Goal: Task Accomplishment & Management: Use online tool/utility

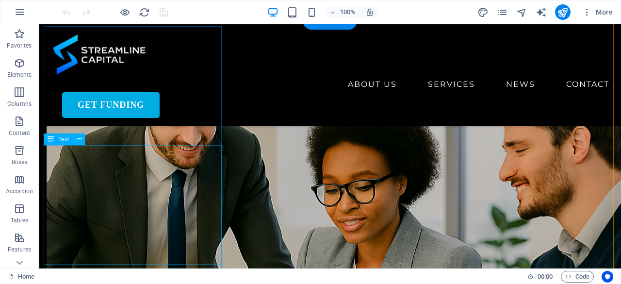
scroll to position [728, 0]
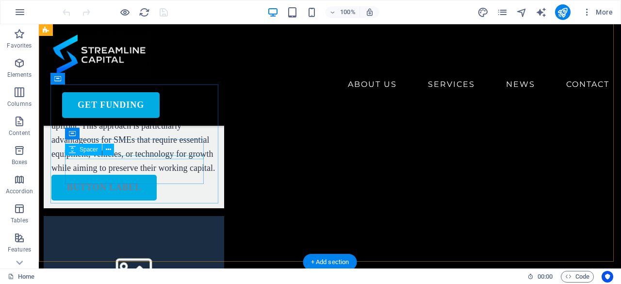
scroll to position [1262, 0]
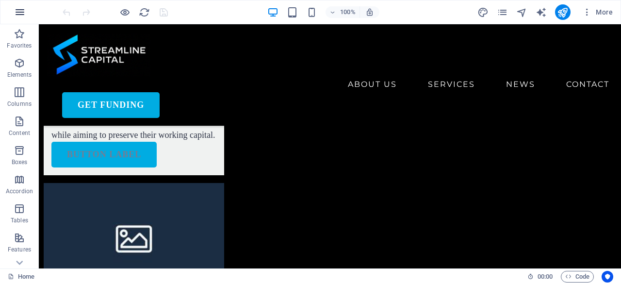
click at [21, 12] on icon "button" at bounding box center [20, 12] width 12 height 12
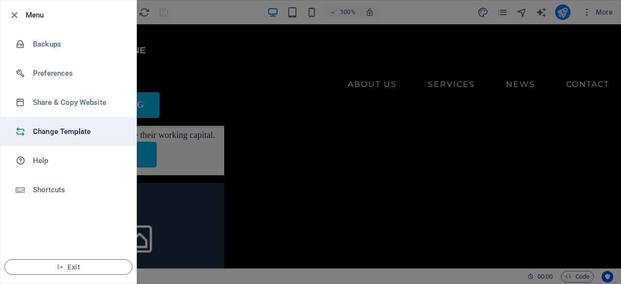
click at [72, 132] on h6 "Change Template" at bounding box center [78, 132] width 90 height 12
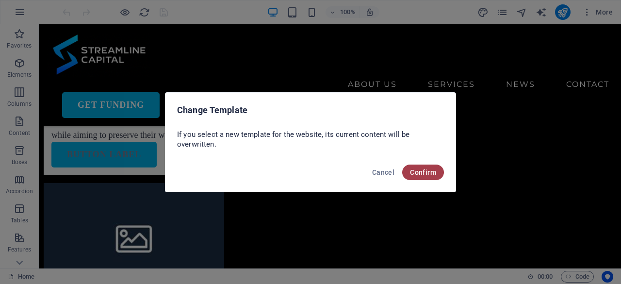
click at [413, 170] on span "Confirm" at bounding box center [423, 172] width 26 height 8
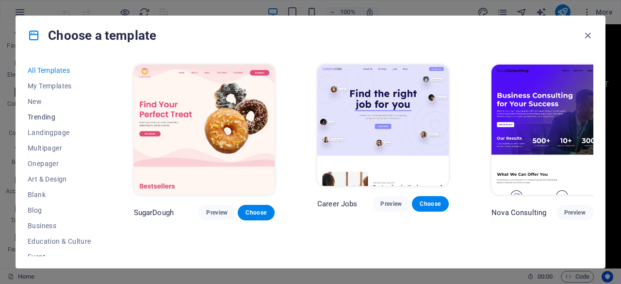
click at [44, 113] on span "Trending" at bounding box center [60, 117] width 64 height 8
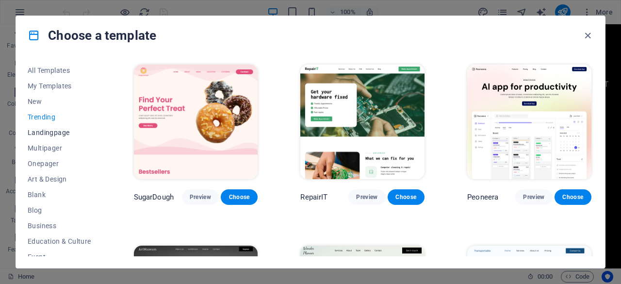
click at [54, 132] on span "Landingpage" at bounding box center [60, 133] width 64 height 8
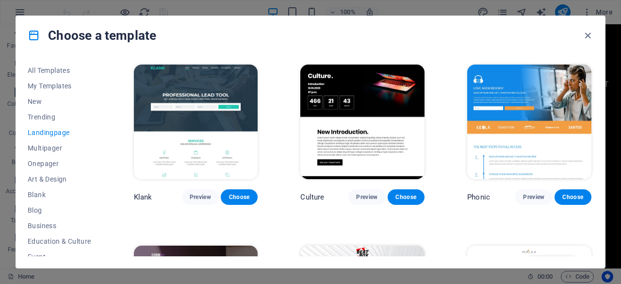
click at [199, 118] on img at bounding box center [196, 122] width 124 height 115
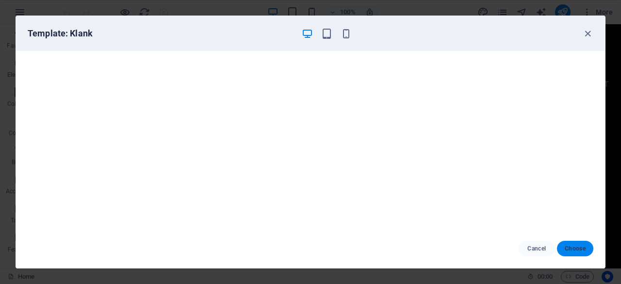
click at [587, 242] on button "Choose" at bounding box center [575, 249] width 36 height 16
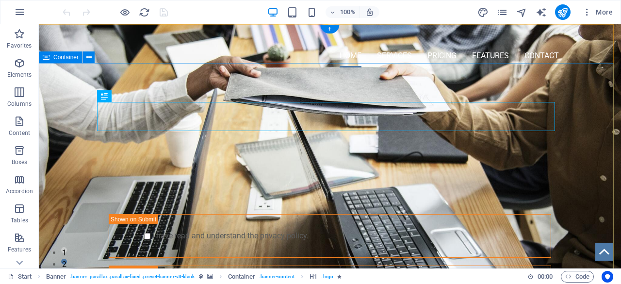
click at [191, 83] on div "PROFESSIONAL LEAD TOOL GET STARTED WITH YOUR 10-DAY FREE TRIAL. REGISTER NOW! S…" at bounding box center [330, 235] width 582 height 321
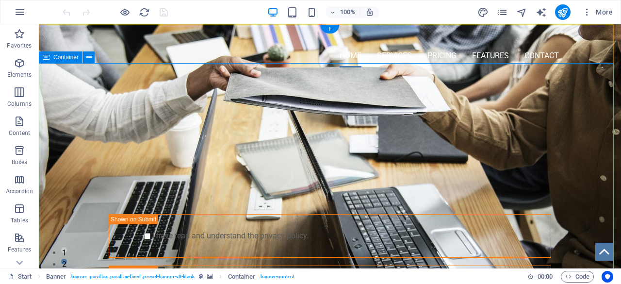
click at [107, 95] on div "PROFESSIONAL LEAD TOOL GET STARTED WITH YOUR 10-DAY FREE TRIAL. REGISTER NOW! S…" at bounding box center [330, 235] width 582 height 321
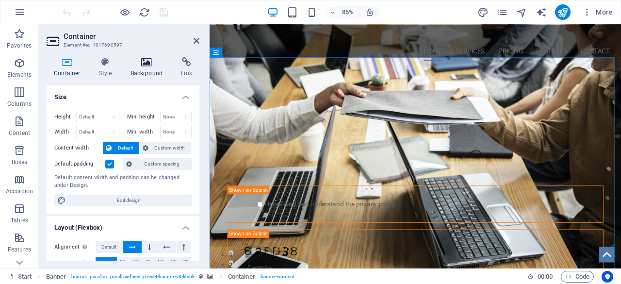
click at [152, 68] on h4 "Background" at bounding box center [148, 67] width 51 height 20
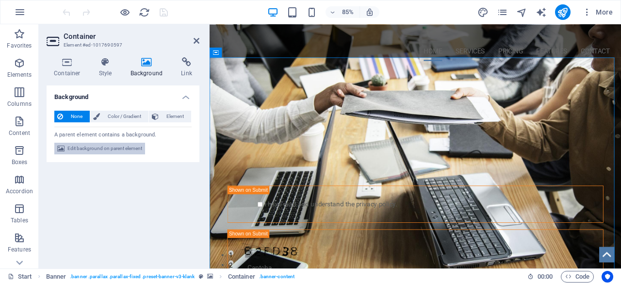
click at [108, 150] on span "Edit background on parent element" at bounding box center [104, 149] width 75 height 12
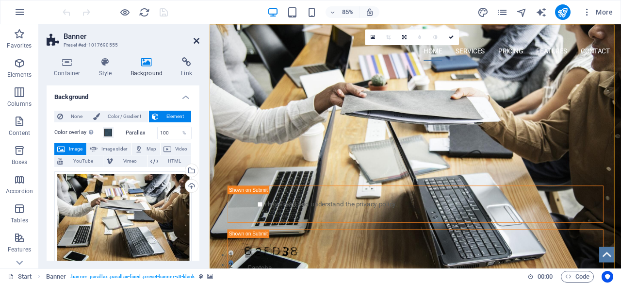
click at [194, 44] on icon at bounding box center [197, 41] width 6 height 8
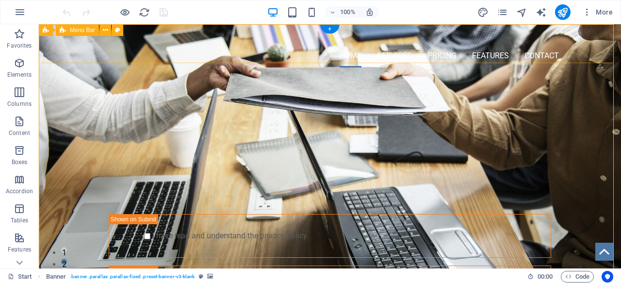
click at [127, 50] on div "Home Services Pricing Features Contact Menu" at bounding box center [330, 49] width 582 height 51
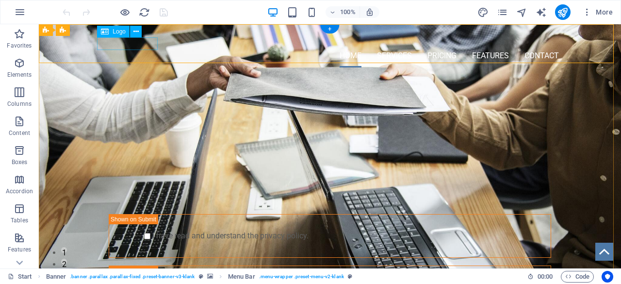
click at [132, 44] on div at bounding box center [330, 38] width 458 height 12
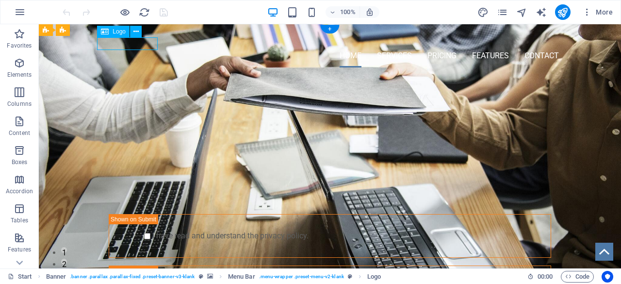
click at [132, 44] on div at bounding box center [330, 38] width 458 height 12
select select "px"
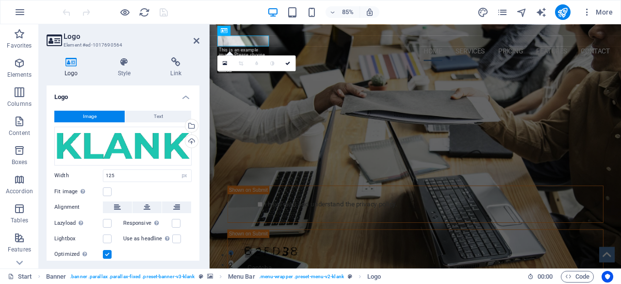
scroll to position [30, 0]
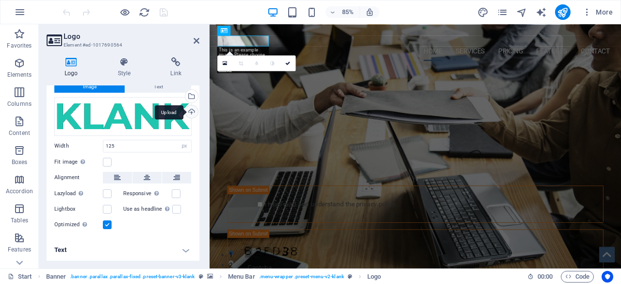
click at [193, 114] on div "Upload" at bounding box center [190, 112] width 15 height 15
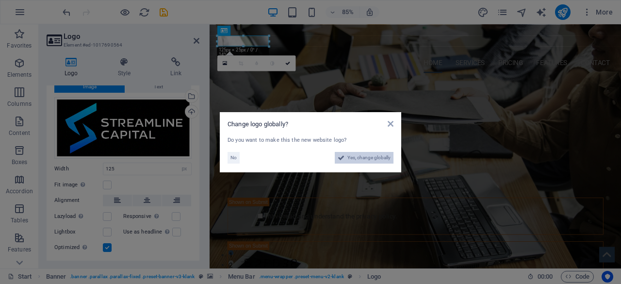
click at [371, 157] on span "Yes, change globally" at bounding box center [368, 158] width 43 height 12
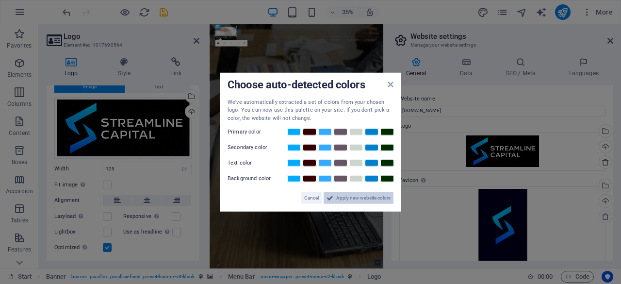
click at [366, 194] on span "Apply new website colors" at bounding box center [363, 198] width 54 height 12
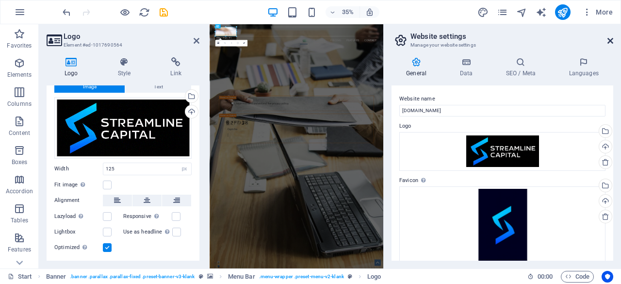
click at [611, 41] on icon at bounding box center [611, 41] width 6 height 8
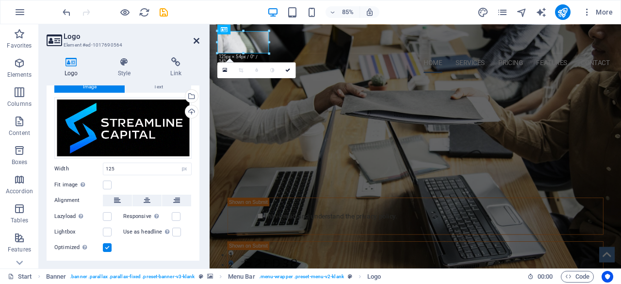
click at [194, 39] on icon at bounding box center [197, 41] width 6 height 8
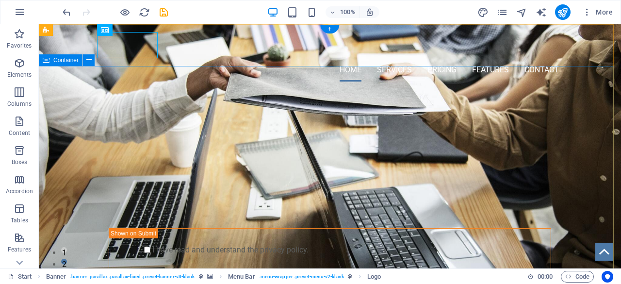
click at [113, 92] on div "PROFESSIONAL LEAD TOOL GET STARTED WITH YOUR 10-DAY FREE TRIAL. REGISTER NOW! S…" at bounding box center [330, 249] width 582 height 321
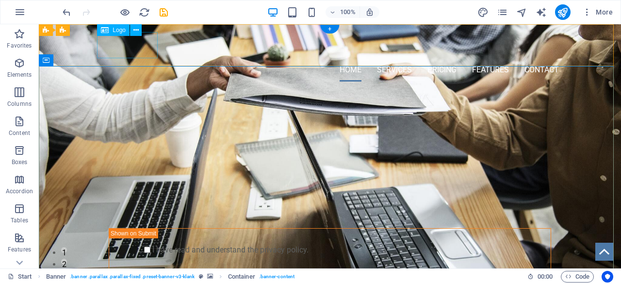
click at [124, 46] on div at bounding box center [330, 45] width 458 height 26
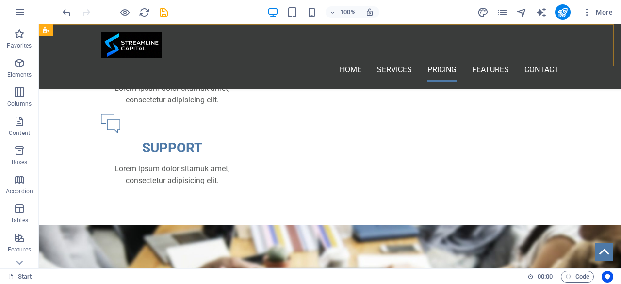
scroll to position [728, 0]
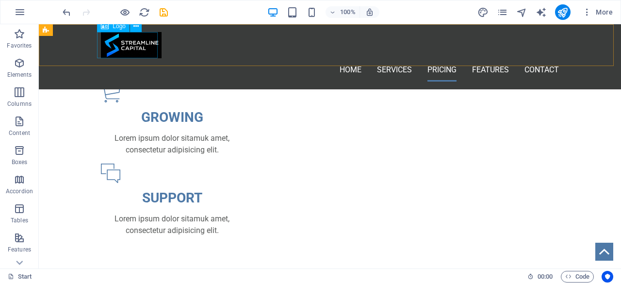
click at [125, 47] on div at bounding box center [330, 45] width 458 height 26
select select "px"
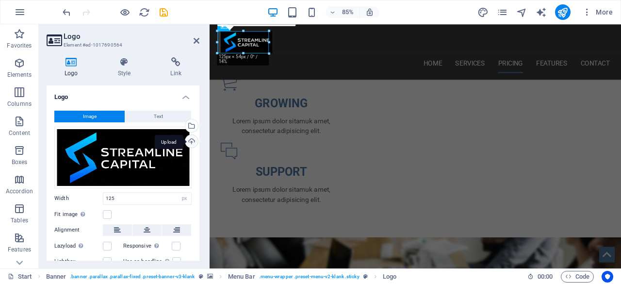
click at [189, 139] on div "Upload" at bounding box center [190, 142] width 15 height 15
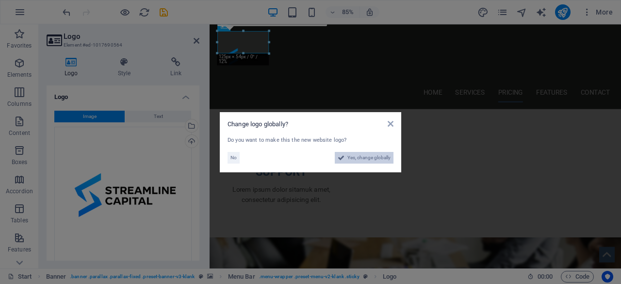
click at [367, 159] on span "Yes, change globally" at bounding box center [368, 158] width 43 height 12
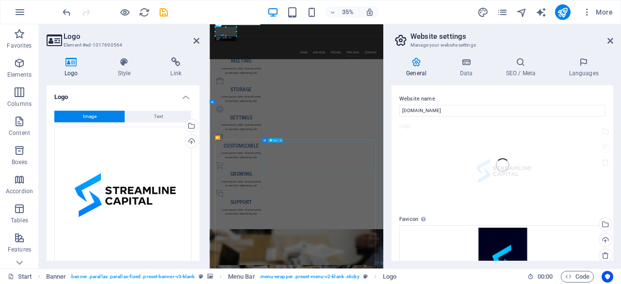
scroll to position [1085, 0]
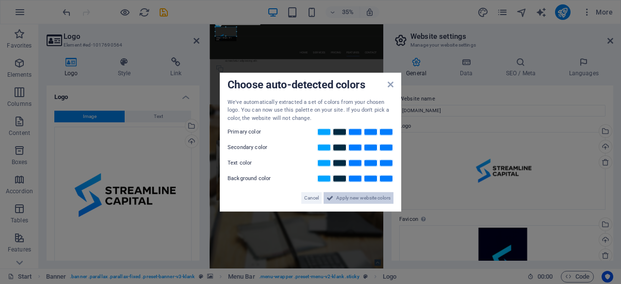
click at [373, 198] on span "Apply new website colors" at bounding box center [363, 198] width 54 height 12
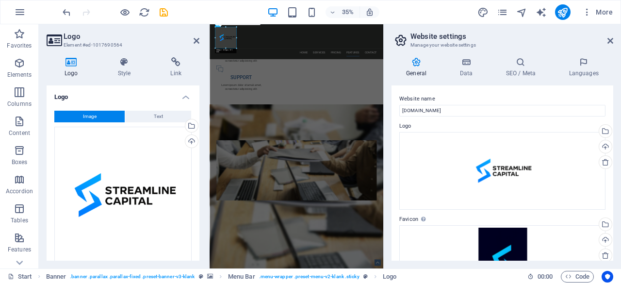
click at [610, 36] on h2 "Website settings" at bounding box center [512, 36] width 203 height 9
click at [613, 36] on aside "Website settings Manage your website settings General Data SEO / Meta Languages…" at bounding box center [502, 146] width 238 height 244
click at [608, 38] on icon at bounding box center [611, 41] width 6 height 8
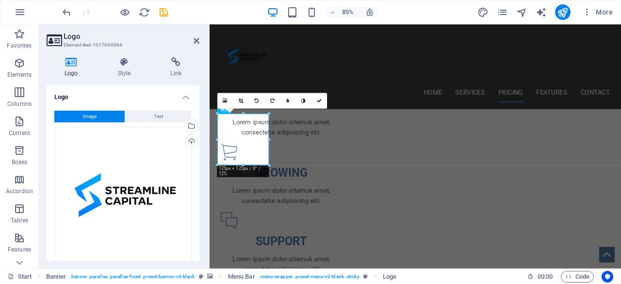
scroll to position [665, 0]
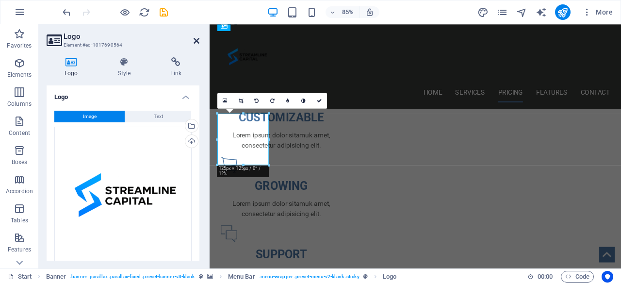
click at [198, 37] on icon at bounding box center [197, 41] width 6 height 8
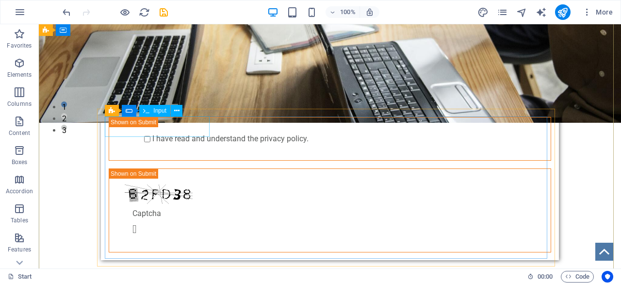
scroll to position [0, 0]
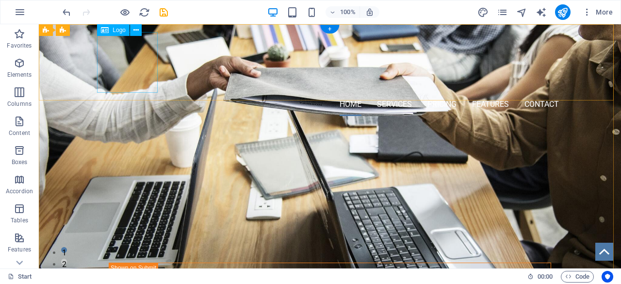
click at [138, 63] on div at bounding box center [330, 62] width 458 height 61
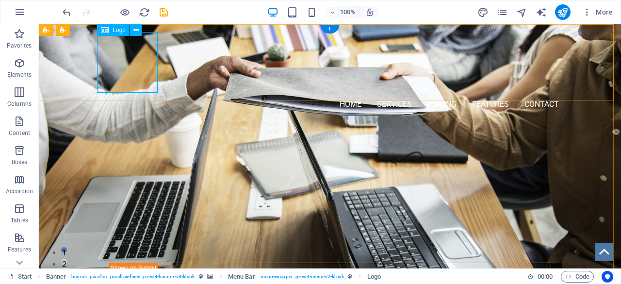
click at [136, 52] on div at bounding box center [330, 62] width 458 height 61
select select "px"
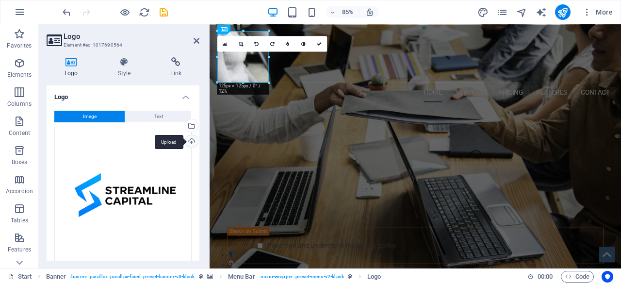
click at [191, 141] on div "Upload" at bounding box center [190, 142] width 15 height 15
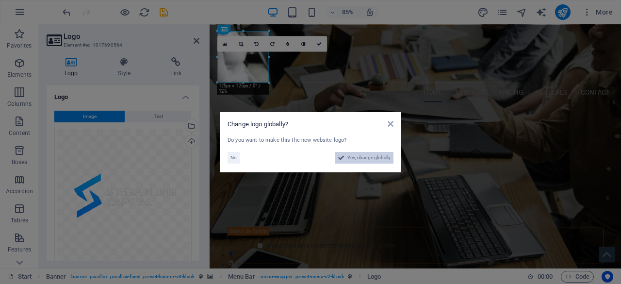
click at [377, 158] on span "Yes, change globally" at bounding box center [368, 158] width 43 height 12
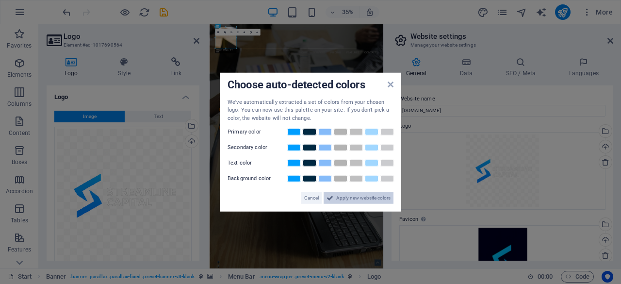
click at [356, 195] on span "Apply new website colors" at bounding box center [363, 198] width 54 height 12
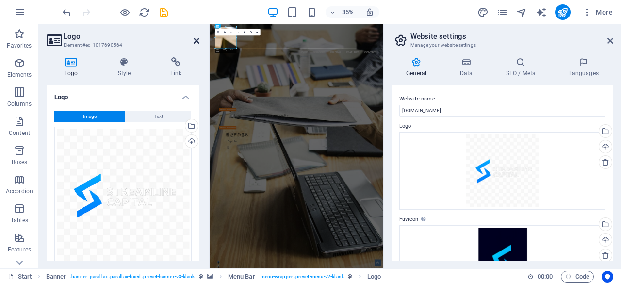
click at [196, 40] on icon at bounding box center [197, 41] width 6 height 8
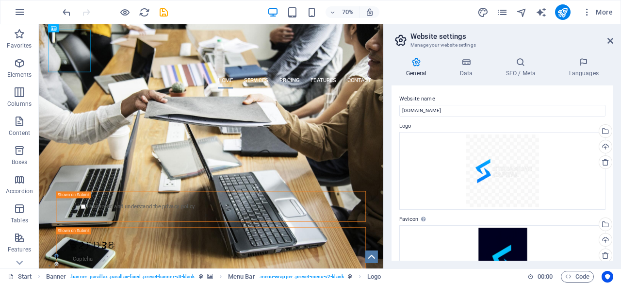
click at [613, 40] on aside "Website settings Manage your website settings General Data SEO / Meta Languages…" at bounding box center [502, 146] width 238 height 244
click at [611, 37] on icon at bounding box center [611, 41] width 6 height 8
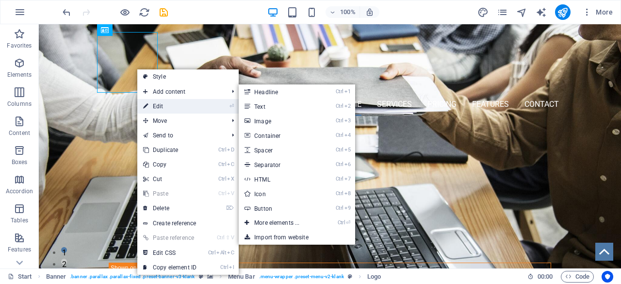
click at [161, 101] on link "⏎ Edit" at bounding box center [169, 106] width 65 height 15
select select "px"
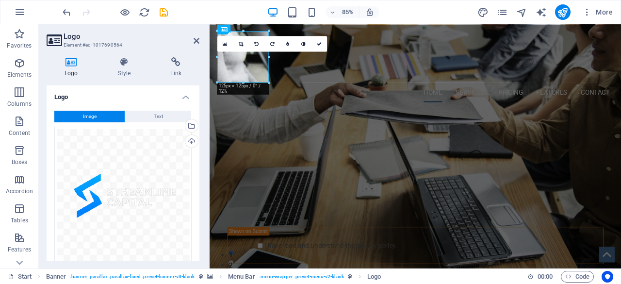
scroll to position [126, 0]
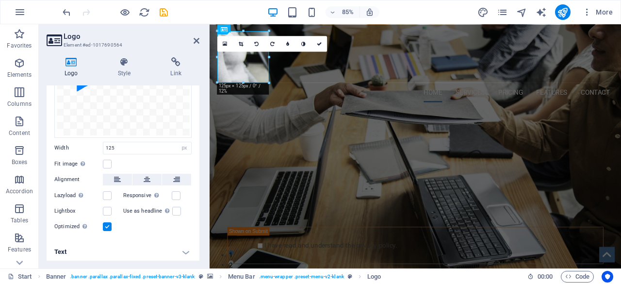
click at [143, 244] on h4 "Text" at bounding box center [123, 251] width 153 height 23
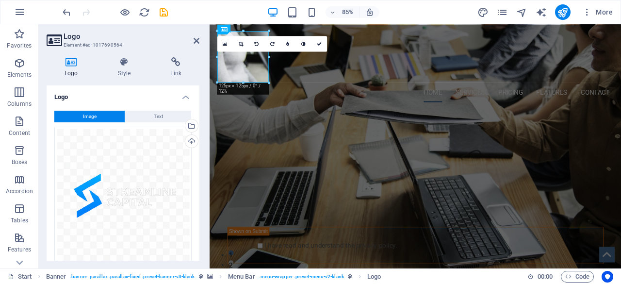
scroll to position [0, 0]
click at [122, 64] on icon at bounding box center [124, 62] width 49 height 10
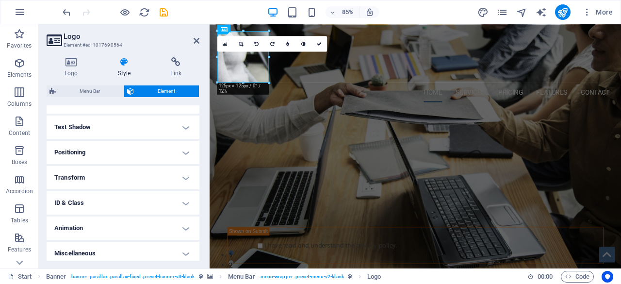
scroll to position [254, 0]
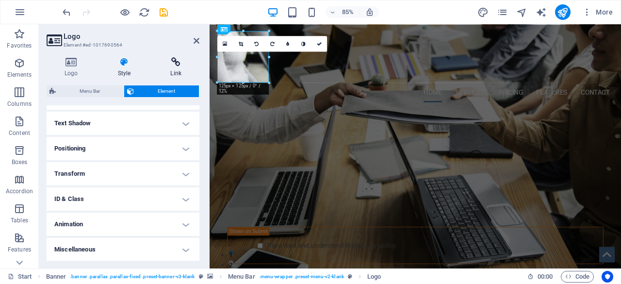
click at [182, 67] on h4 "Link" at bounding box center [175, 67] width 47 height 20
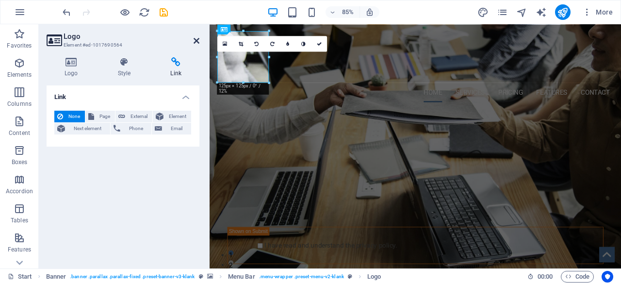
click at [196, 41] on icon at bounding box center [197, 41] width 6 height 8
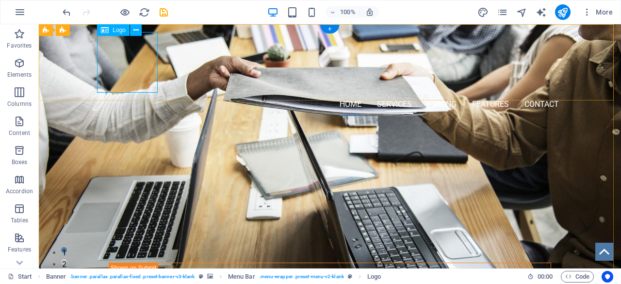
click at [135, 62] on div at bounding box center [330, 62] width 458 height 61
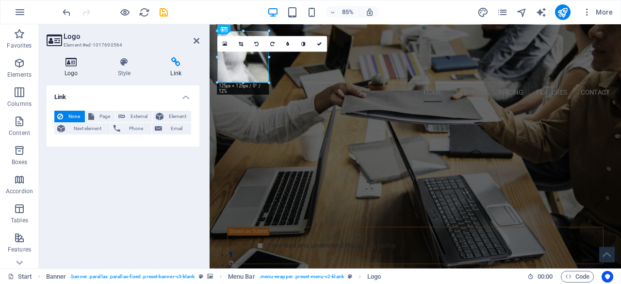
click at [72, 67] on h4 "Logo" at bounding box center [73, 67] width 53 height 20
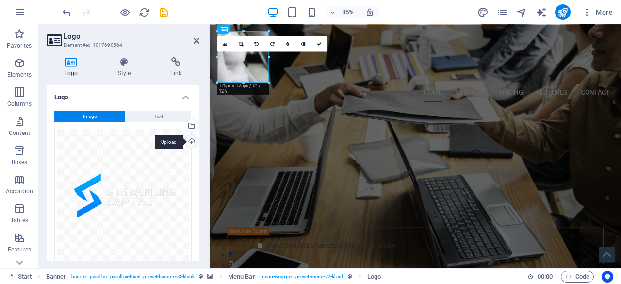
click at [186, 142] on div "Upload" at bounding box center [190, 142] width 15 height 15
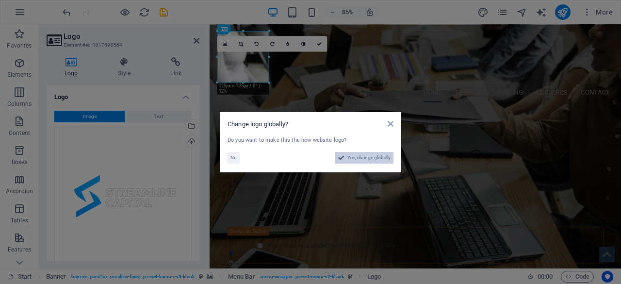
click at [346, 156] on button "Yes, change globally" at bounding box center [364, 158] width 59 height 12
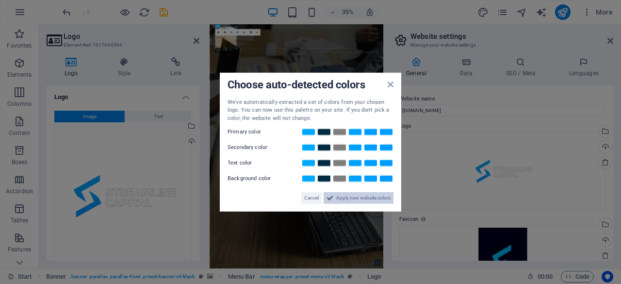
click at [372, 199] on span "Apply new website colors" at bounding box center [363, 198] width 54 height 12
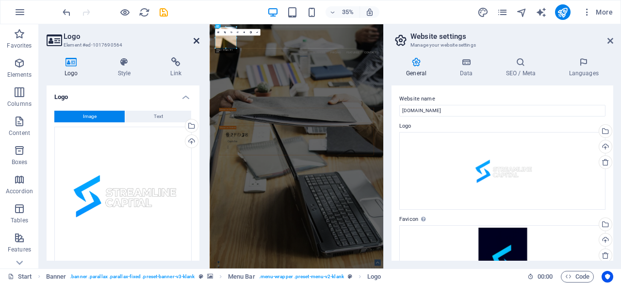
click at [196, 41] on icon at bounding box center [197, 41] width 6 height 8
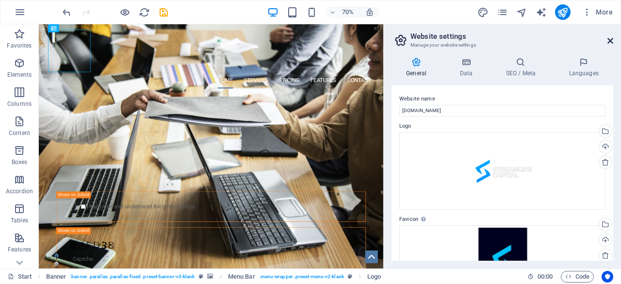
click at [608, 40] on icon at bounding box center [611, 41] width 6 height 8
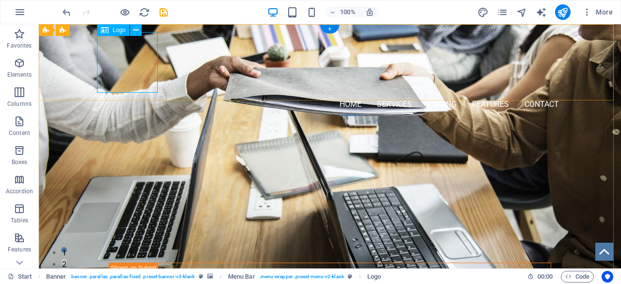
click at [139, 60] on div at bounding box center [330, 62] width 458 height 61
select select "px"
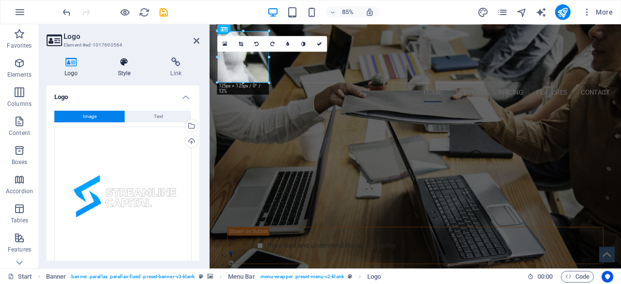
click at [125, 68] on h4 "Style" at bounding box center [126, 67] width 53 height 20
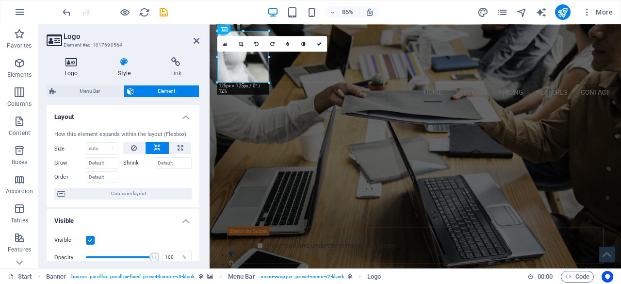
click at [77, 66] on icon at bounding box center [71, 62] width 49 height 10
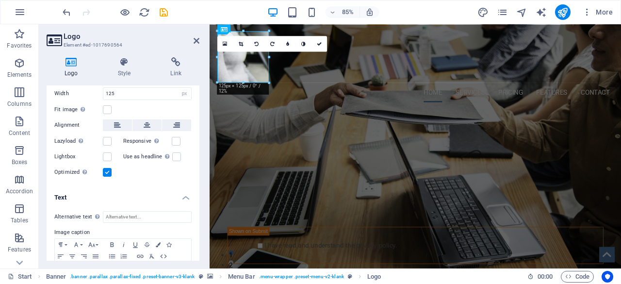
scroll to position [169, 0]
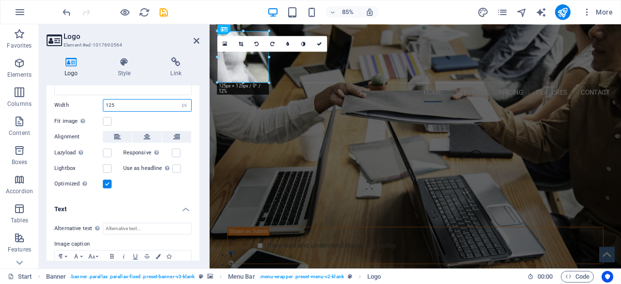
drag, startPoint x: 124, startPoint y: 105, endPoint x: 102, endPoint y: 105, distance: 22.3
click at [102, 105] on div "Width 125 Default auto px rem % em vh vw" at bounding box center [122, 105] width 137 height 13
type input "180"
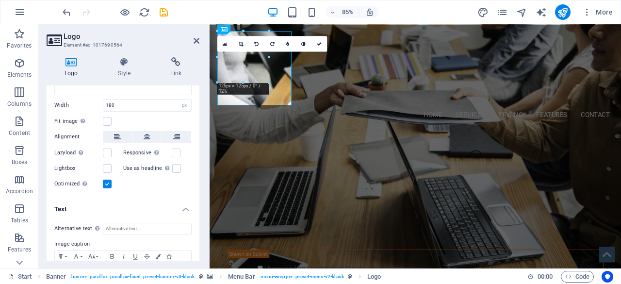
click at [161, 32] on header "Logo Element #ed-1017690564" at bounding box center [123, 36] width 153 height 25
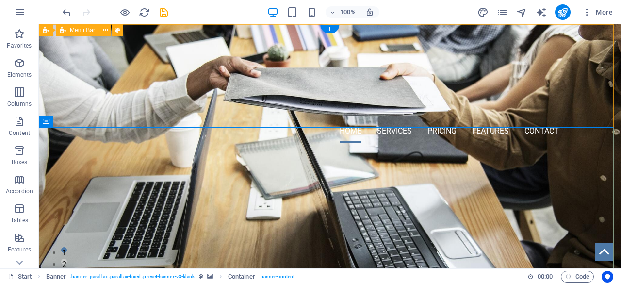
click at [194, 40] on div "Home Services Pricing Features Contact Menu" at bounding box center [330, 87] width 582 height 126
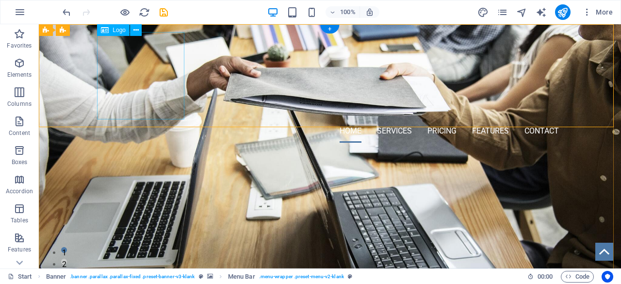
click at [153, 79] on div at bounding box center [330, 75] width 458 height 87
click at [264, 96] on div "Home Services Pricing Features Contact Menu" at bounding box center [330, 87] width 582 height 126
click at [151, 81] on div at bounding box center [330, 75] width 458 height 87
select select "px"
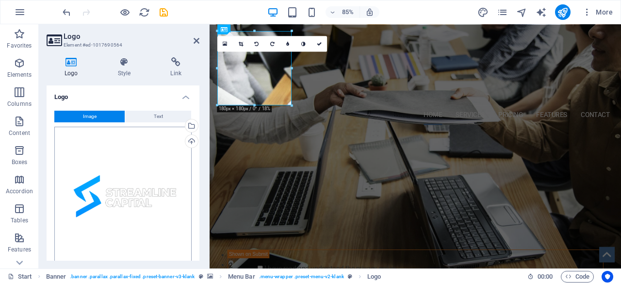
scroll to position [146, 0]
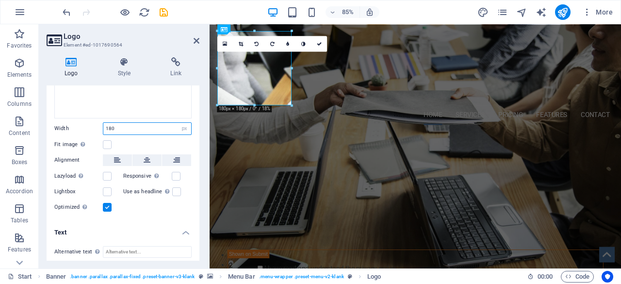
drag, startPoint x: 128, startPoint y: 126, endPoint x: 109, endPoint y: 125, distance: 19.4
click at [109, 125] on input "180" at bounding box center [147, 129] width 88 height 12
type input "135"
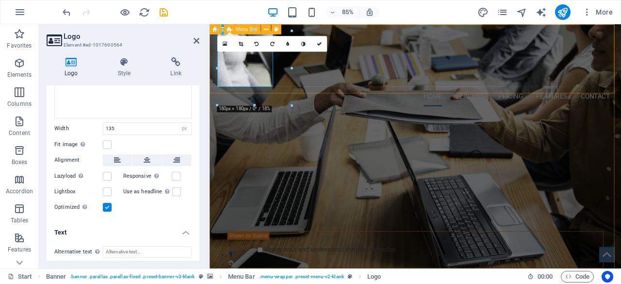
click at [428, 89] on div "Home Services Pricing Features Contact Menu" at bounding box center [452, 76] width 484 height 104
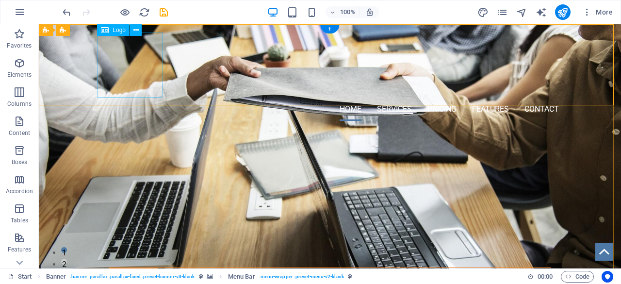
click at [128, 68] on div at bounding box center [330, 65] width 458 height 66
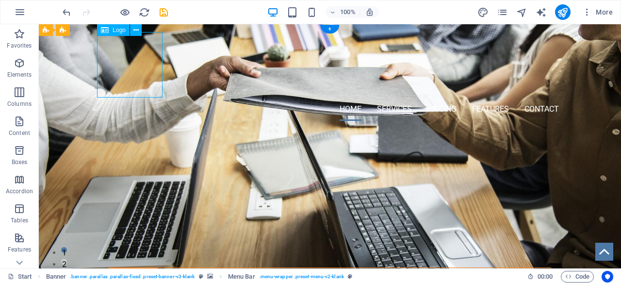
click at [128, 68] on div at bounding box center [330, 65] width 458 height 66
select select "px"
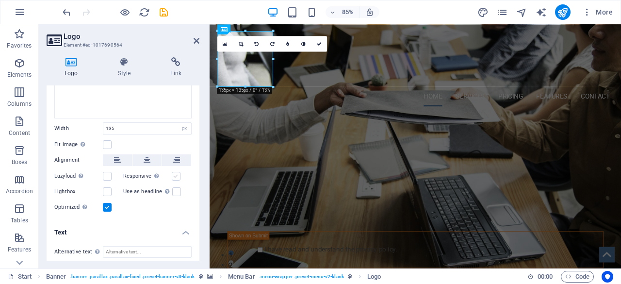
click at [176, 174] on label at bounding box center [176, 176] width 9 height 9
click at [0, 0] on input "Responsive Automatically load retina image and smartphone optimized sizes." at bounding box center [0, 0] width 0 height 0
click at [110, 143] on label at bounding box center [107, 144] width 9 height 9
click at [0, 0] on input "Fit image Automatically fit image to a fixed width and height" at bounding box center [0, 0] width 0 height 0
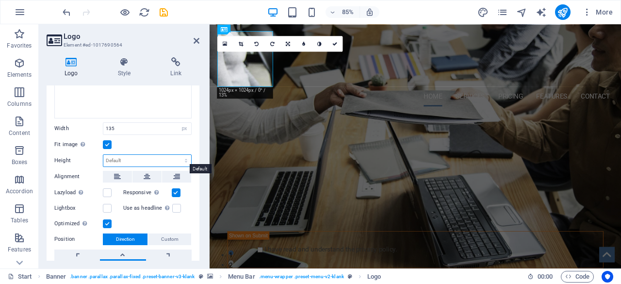
click at [137, 160] on select "Default auto px" at bounding box center [147, 161] width 88 height 12
click at [103, 155] on select "Default auto px" at bounding box center [147, 161] width 88 height 12
click at [147, 161] on select "Default auto px" at bounding box center [147, 161] width 88 height 12
select select "px"
click at [176, 155] on select "Default auto px" at bounding box center [147, 161] width 88 height 12
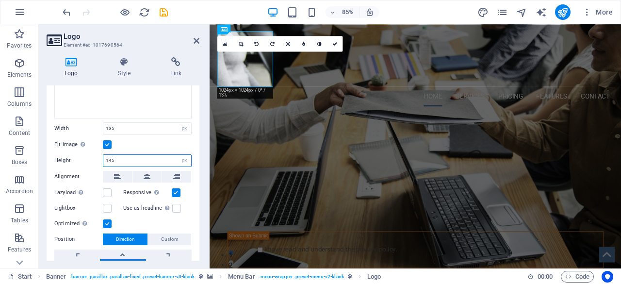
type input "145"
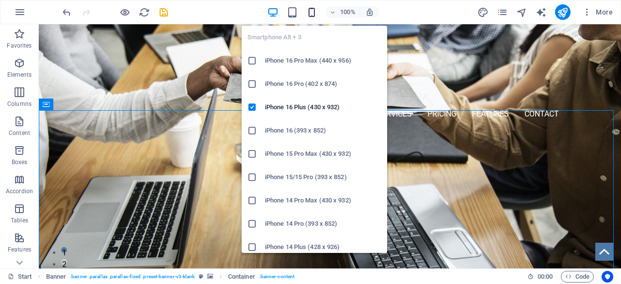
click at [307, 12] on icon "button" at bounding box center [311, 12] width 11 height 11
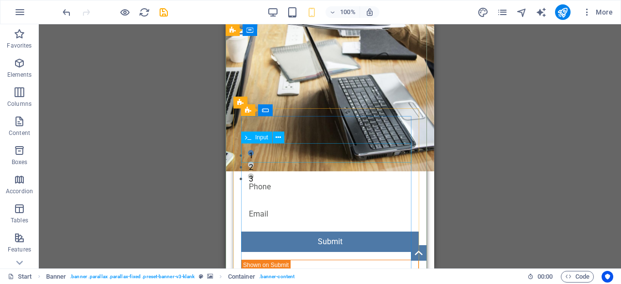
scroll to position [0, 0]
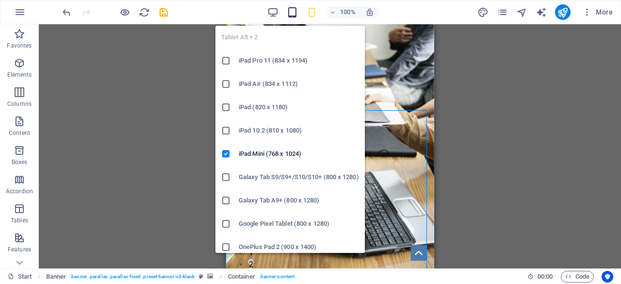
click at [292, 7] on icon "button" at bounding box center [292, 12] width 11 height 11
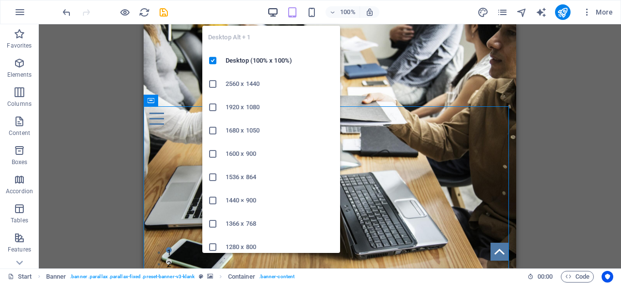
click at [274, 10] on icon "button" at bounding box center [272, 12] width 11 height 11
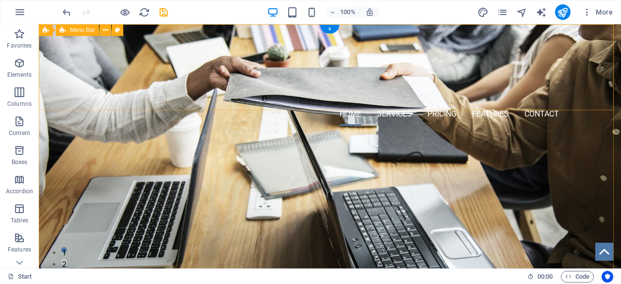
click at [213, 94] on div "Home Services Pricing Features Contact Menu" at bounding box center [330, 78] width 582 height 109
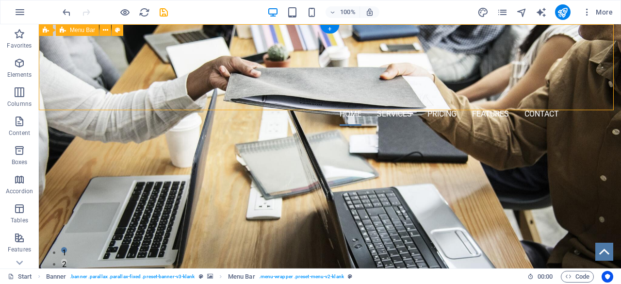
click at [213, 94] on div "Home Services Pricing Features Contact Menu" at bounding box center [330, 78] width 582 height 109
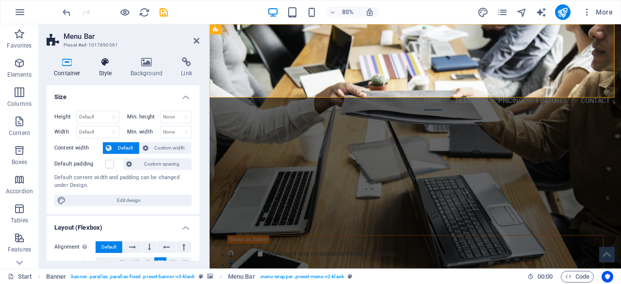
click at [98, 63] on icon at bounding box center [106, 62] width 28 height 10
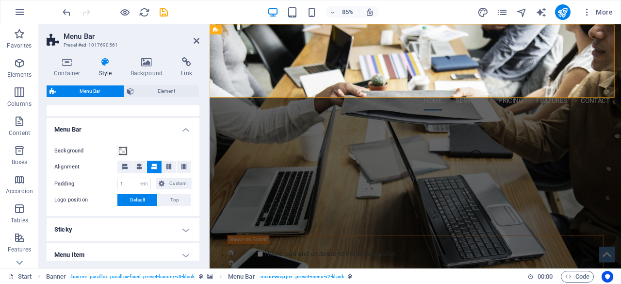
scroll to position [194, 0]
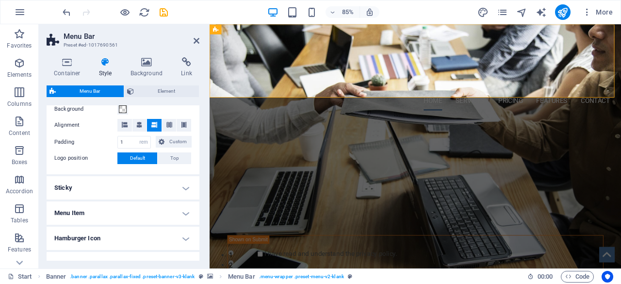
click at [145, 186] on h4 "Sticky" at bounding box center [123, 187] width 153 height 23
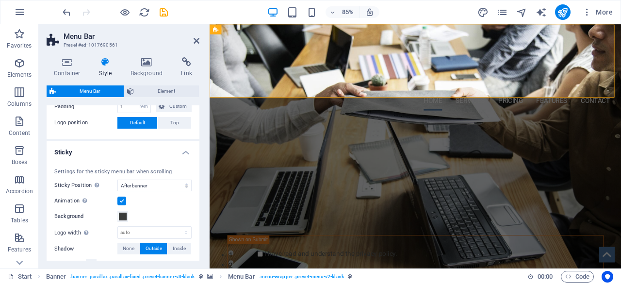
scroll to position [243, 0]
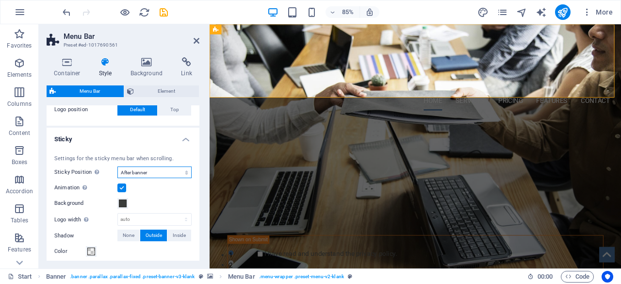
click at [179, 176] on select "Off Instant After menu After banner When scrolling up" at bounding box center [154, 172] width 74 height 12
select select "sticky_none"
click at [117, 166] on select "Off Instant After menu After banner When scrolling up" at bounding box center [154, 172] width 74 height 12
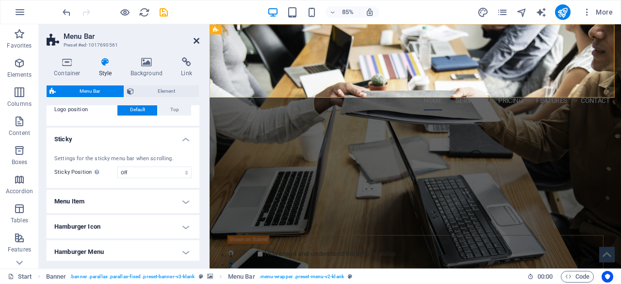
click at [198, 39] on icon at bounding box center [197, 41] width 6 height 8
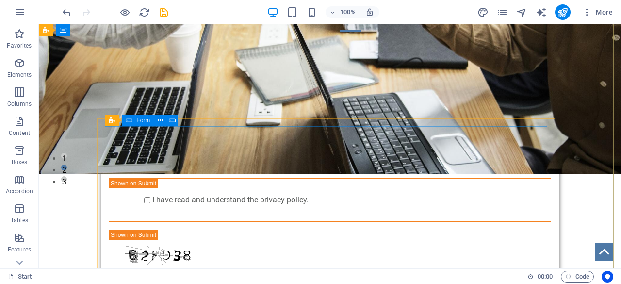
scroll to position [0, 0]
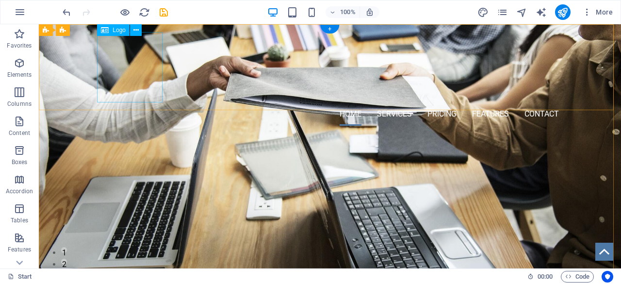
click at [111, 97] on div at bounding box center [330, 67] width 458 height 70
select select "px"
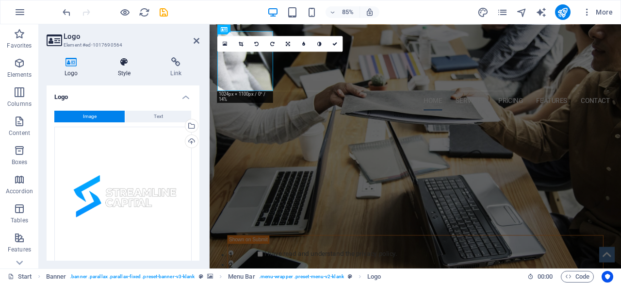
click at [128, 73] on h4 "Style" at bounding box center [126, 67] width 53 height 20
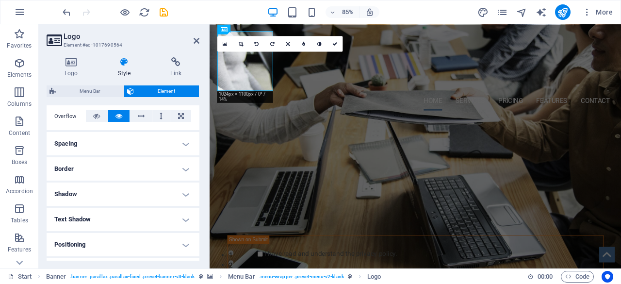
scroll to position [146, 0]
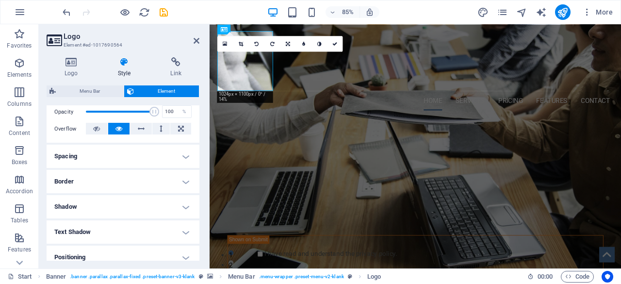
click at [192, 41] on header "Logo Element #ed-1017690564" at bounding box center [123, 36] width 153 height 25
click at [195, 41] on icon at bounding box center [197, 41] width 6 height 8
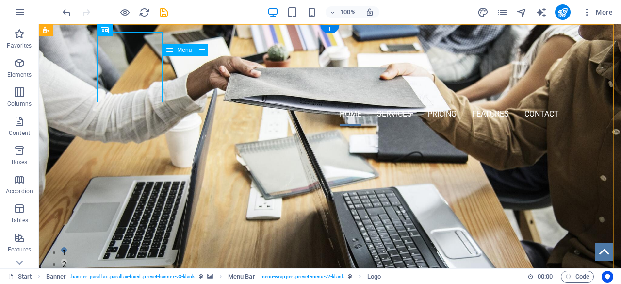
click at [244, 102] on nav "Home Services Pricing Features Contact" at bounding box center [330, 113] width 458 height 23
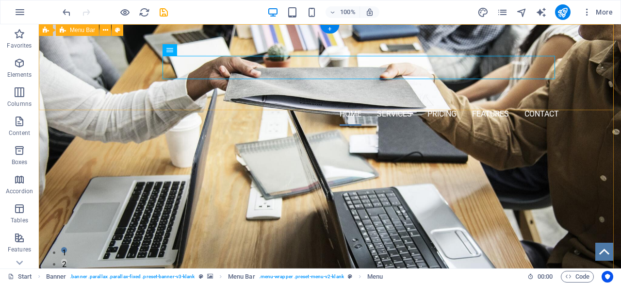
click at [69, 100] on div "Home Services Pricing Features Contact Menu" at bounding box center [330, 78] width 582 height 109
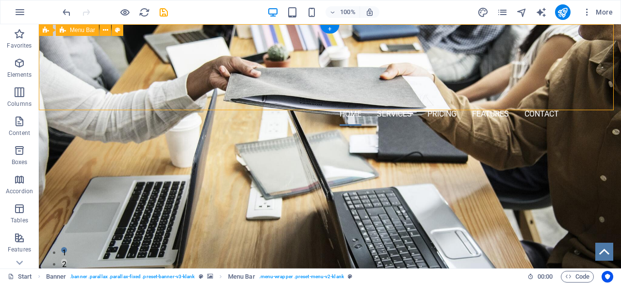
click at [69, 100] on div "Home Services Pricing Features Contact Menu" at bounding box center [330, 78] width 582 height 109
select select "rem"
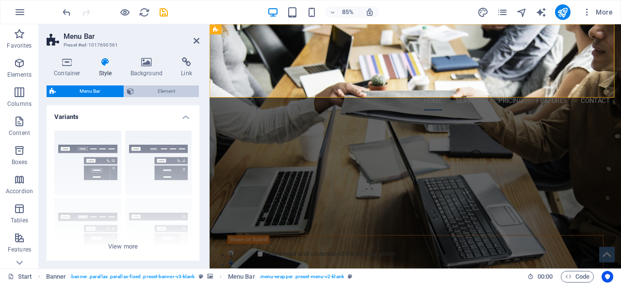
click at [144, 87] on span "Element" at bounding box center [166, 91] width 59 height 12
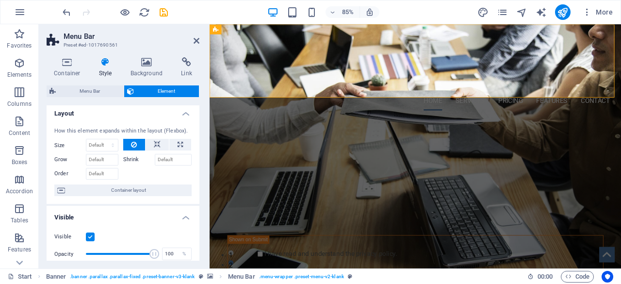
scroll to position [0, 0]
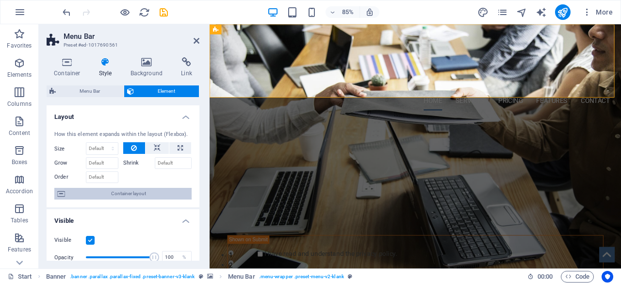
click at [135, 194] on span "Container layout" at bounding box center [128, 194] width 121 height 12
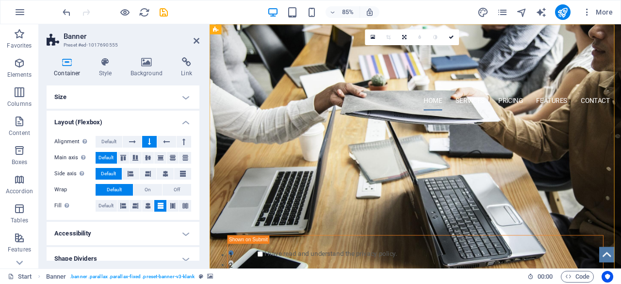
scroll to position [9, 0]
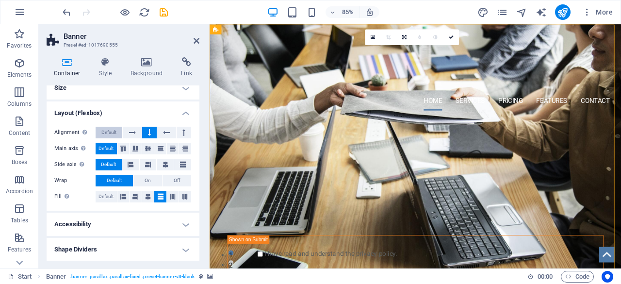
click at [110, 129] on span "Default" at bounding box center [108, 133] width 15 height 12
click at [99, 225] on h4 "Accessibility" at bounding box center [123, 224] width 153 height 23
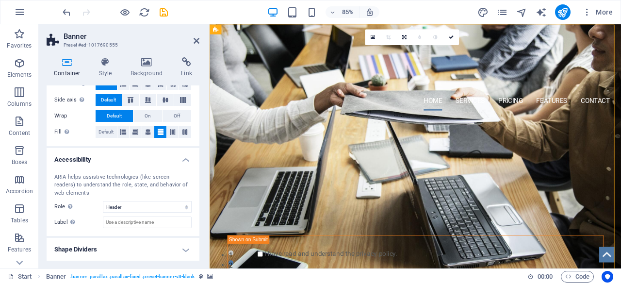
scroll to position [74, 0]
click at [98, 249] on h4 "Shape Dividers" at bounding box center [123, 249] width 153 height 23
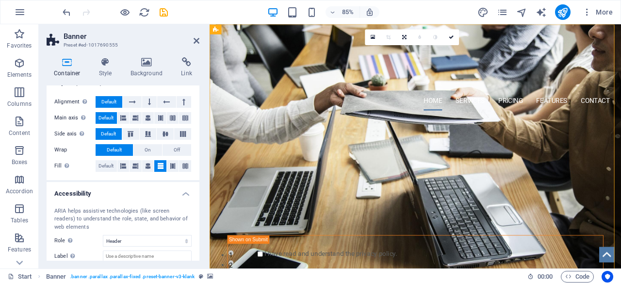
scroll to position [0, 0]
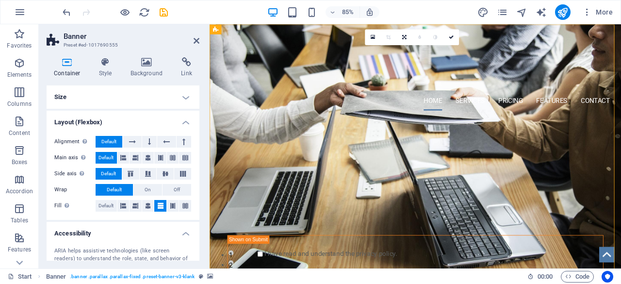
click at [94, 91] on h4 "Size" at bounding box center [123, 96] width 153 height 23
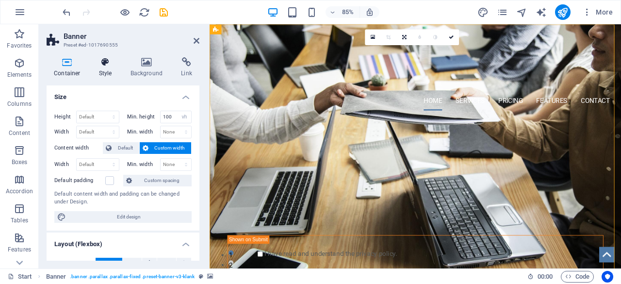
click at [101, 64] on icon at bounding box center [106, 62] width 28 height 10
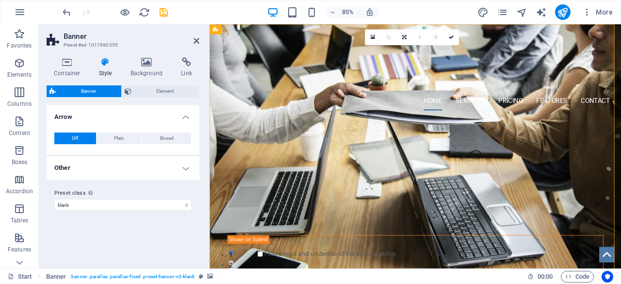
click at [107, 167] on h4 "Other" at bounding box center [123, 167] width 153 height 23
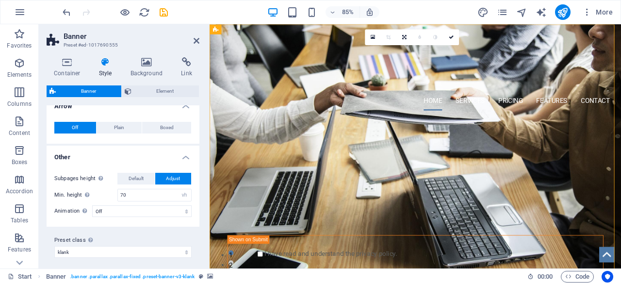
scroll to position [15, 0]
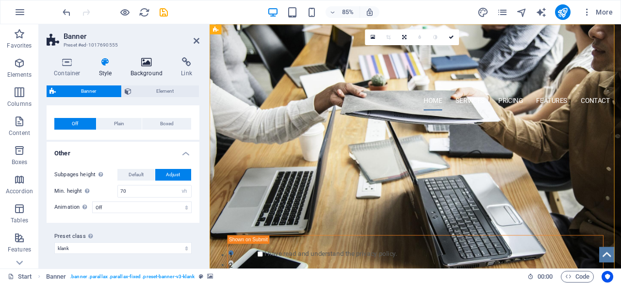
click at [145, 67] on h4 "Background" at bounding box center [148, 67] width 51 height 20
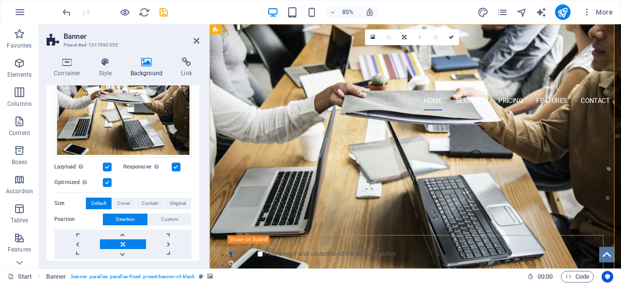
scroll to position [0, 0]
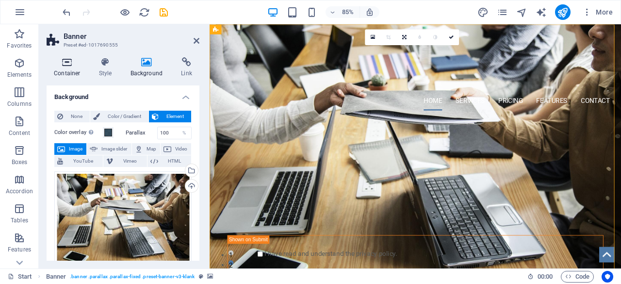
click at [76, 67] on h4 "Container" at bounding box center [69, 67] width 45 height 20
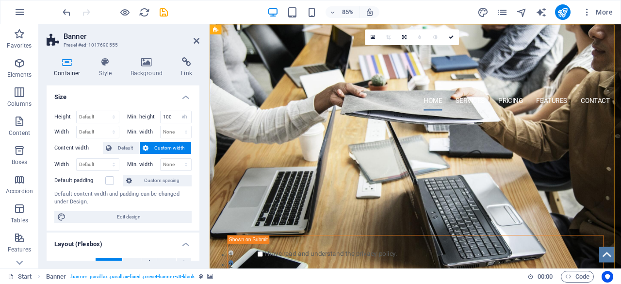
click at [193, 44] on header "Banner Preset #ed-1017690555" at bounding box center [123, 36] width 153 height 25
click at [196, 40] on icon at bounding box center [197, 41] width 6 height 8
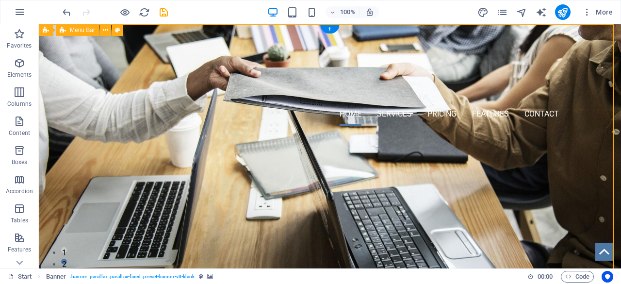
click at [53, 103] on div "Home Services Pricing Features Contact Menu" at bounding box center [330, 78] width 582 height 109
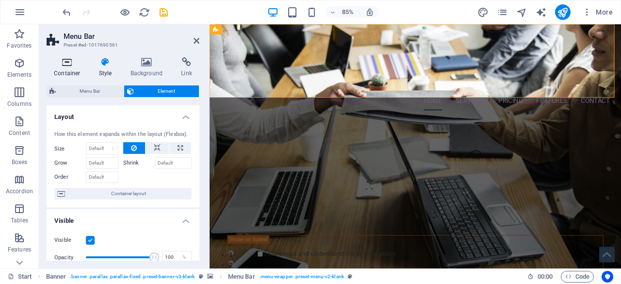
click at [64, 68] on h4 "Container" at bounding box center [69, 67] width 45 height 20
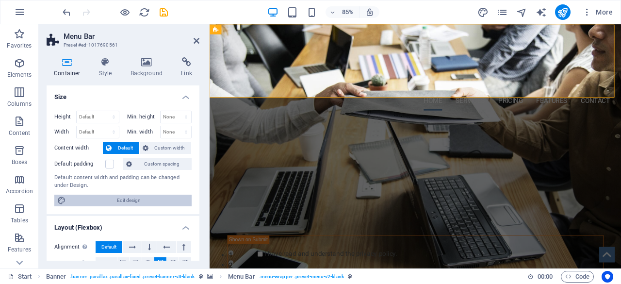
click at [104, 199] on span "Edit design" at bounding box center [129, 201] width 120 height 12
select select "px"
select select "400"
select select "px"
select select "rem"
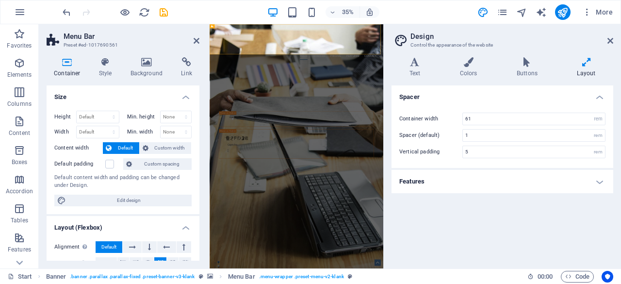
click at [454, 187] on h4 "Features" at bounding box center [503, 181] width 222 height 23
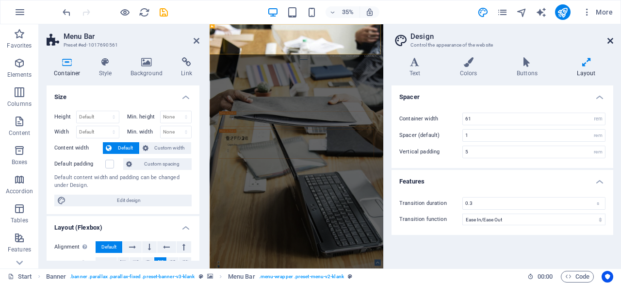
click at [611, 41] on icon at bounding box center [611, 41] width 6 height 8
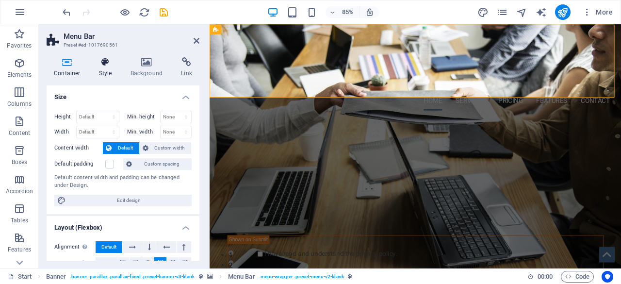
click at [106, 71] on h4 "Style" at bounding box center [108, 67] width 32 height 20
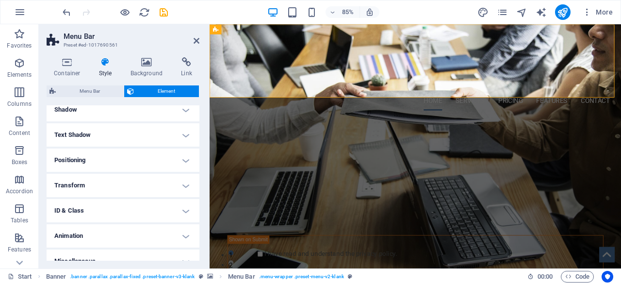
scroll to position [254, 0]
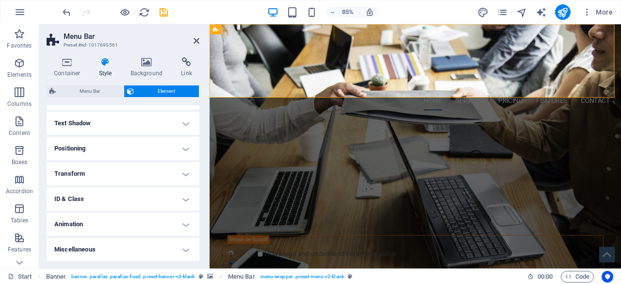
click at [94, 223] on h4 "Animation" at bounding box center [123, 224] width 153 height 23
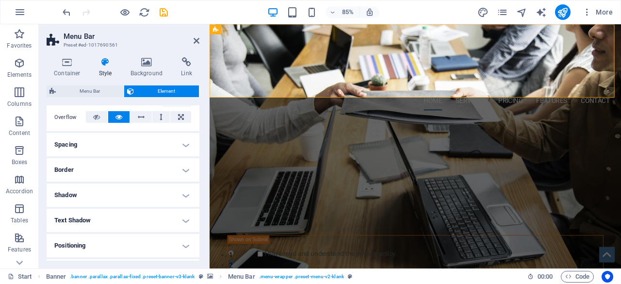
click at [96, 154] on h4 "Spacing" at bounding box center [123, 144] width 153 height 23
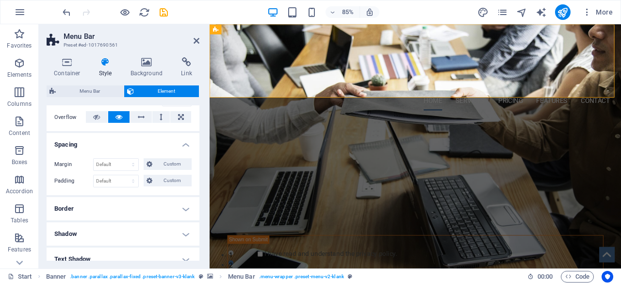
click at [104, 199] on h4 "Border" at bounding box center [123, 208] width 153 height 23
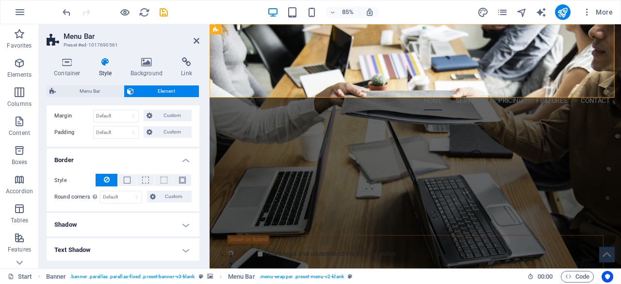
scroll to position [254, 0]
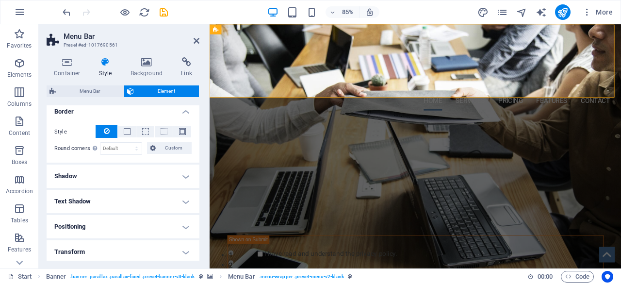
click at [103, 179] on h4 "Shadow" at bounding box center [123, 176] width 153 height 23
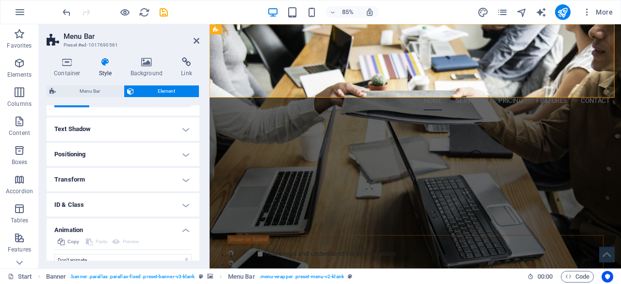
scroll to position [351, 0]
click at [111, 153] on h4 "Positioning" at bounding box center [123, 151] width 153 height 23
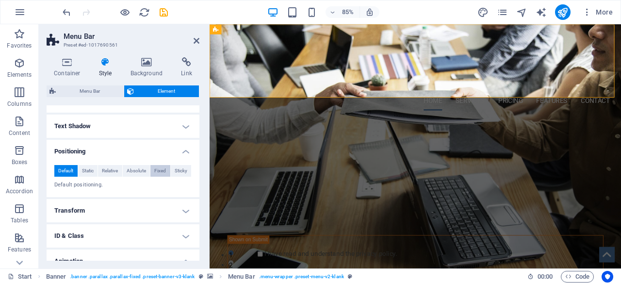
click at [160, 170] on span "Fixed" at bounding box center [160, 171] width 12 height 12
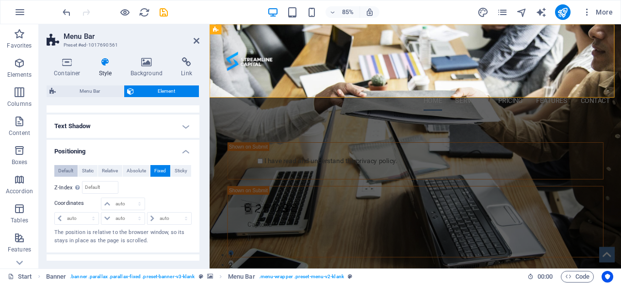
click at [68, 170] on span "Default" at bounding box center [65, 171] width 15 height 12
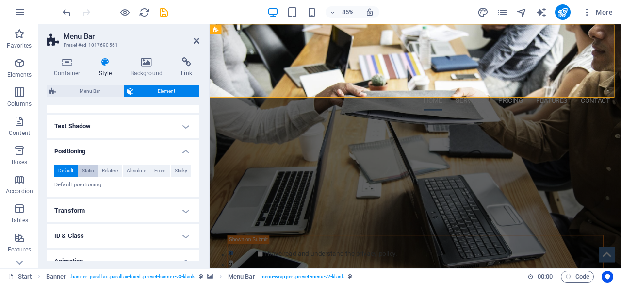
click at [89, 170] on span "Static" at bounding box center [88, 171] width 12 height 12
click at [195, 38] on icon at bounding box center [197, 41] width 6 height 8
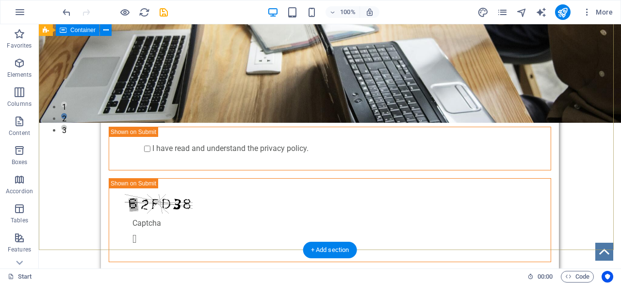
scroll to position [194, 0]
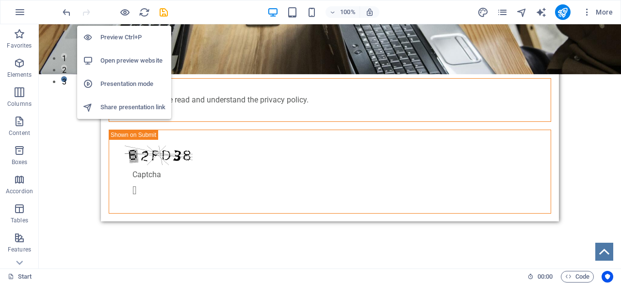
click at [127, 61] on h6 "Open preview website" at bounding box center [132, 61] width 65 height 12
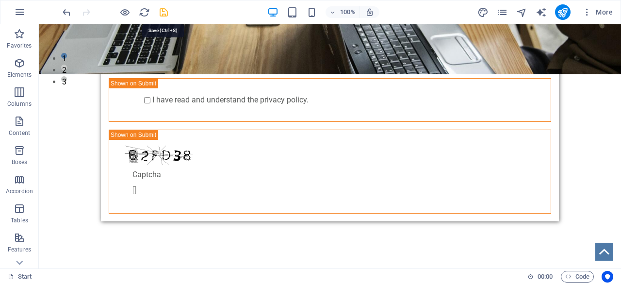
click at [166, 9] on icon "save" at bounding box center [163, 12] width 11 height 11
checkbox input "false"
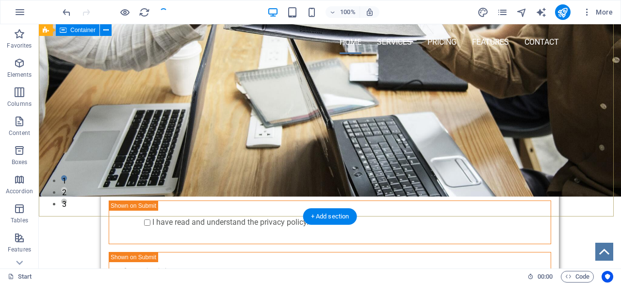
scroll to position [0, 0]
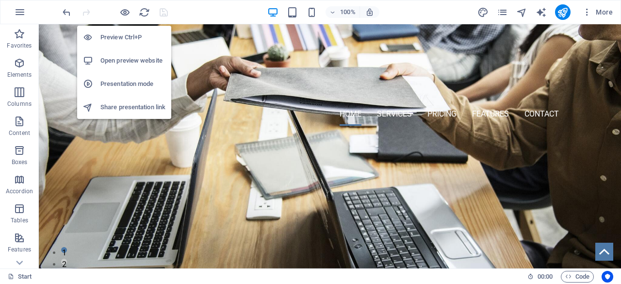
click at [108, 61] on h6 "Open preview website" at bounding box center [132, 61] width 65 height 12
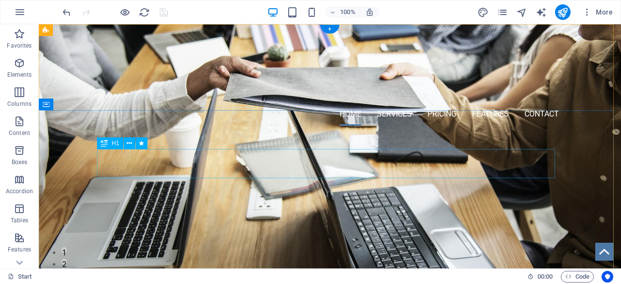
click at [275, 172] on div "PROFESSIONAL LEAD TOOL" at bounding box center [330, 186] width 458 height 29
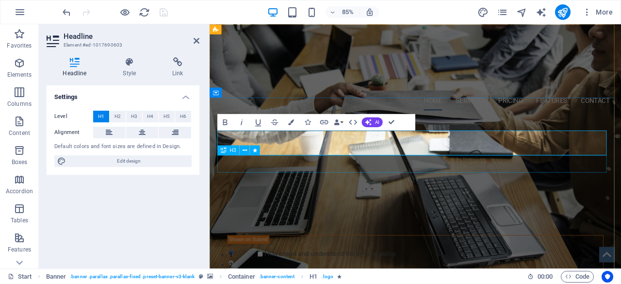
click at [432, 201] on div "GET STARTED WITH YOUR 10-DAY FREE TRIAL. REGISTER NOW!" at bounding box center [452, 211] width 458 height 20
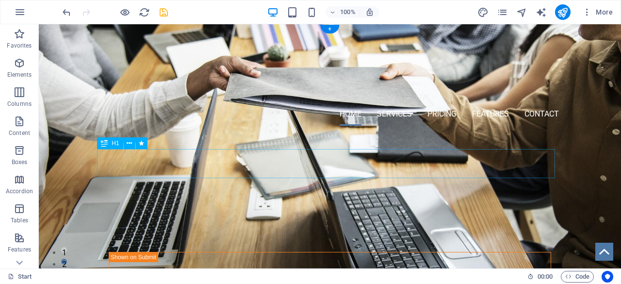
click at [176, 172] on div "Accelerate Your Business with Streamlined Funding" at bounding box center [330, 186] width 458 height 29
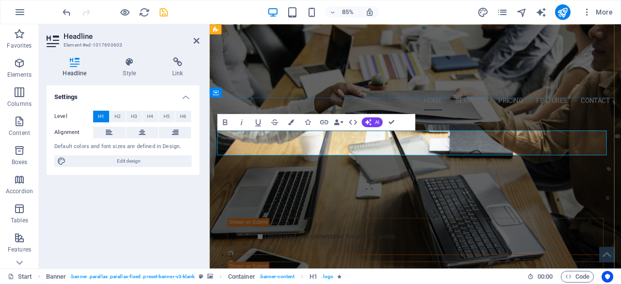
click at [267, 175] on span "Accelerate Your Business with Streamlined Funding" at bounding box center [452, 186] width 455 height 23
drag, startPoint x: 315, startPoint y: 167, endPoint x: 219, endPoint y: 166, distance: 96.6
click at [223, 172] on h1 "Accelerate Your Business with Streamlined Funding" at bounding box center [452, 186] width 458 height 29
click at [293, 120] on icon "button" at bounding box center [291, 122] width 6 height 6
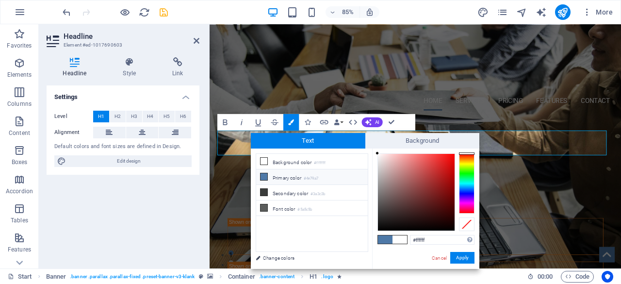
click at [284, 178] on li "Primary color #4e79a7" at bounding box center [312, 177] width 112 height 16
type input "#4e79a7"
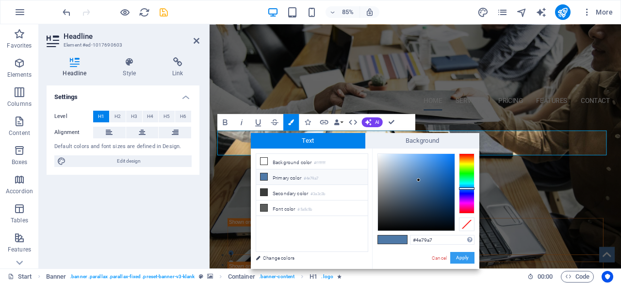
click at [469, 257] on button "Apply" at bounding box center [462, 258] width 24 height 12
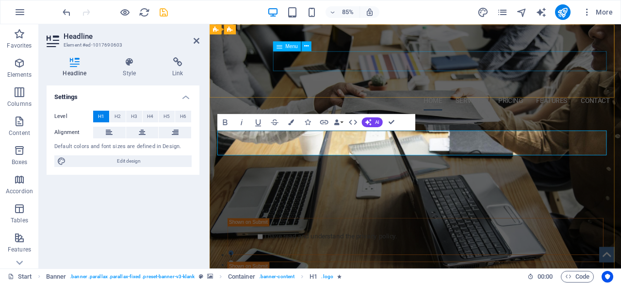
click at [349, 102] on nav "Home Services Pricing Features Contact" at bounding box center [452, 113] width 458 height 23
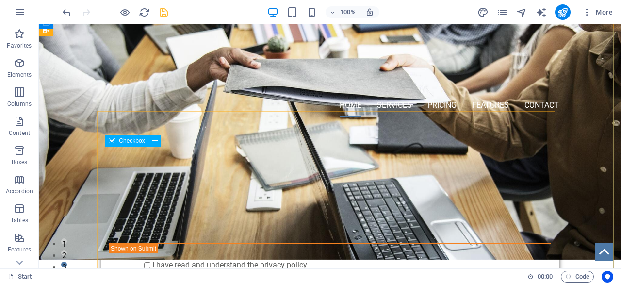
scroll to position [97, 0]
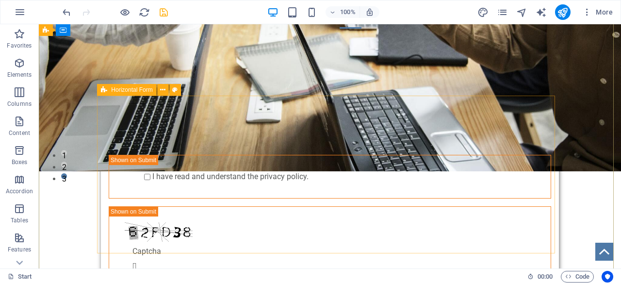
click at [101, 119] on div "Submit I have read and understand the privacy policy. Nicht lesbar? Neu generie…" at bounding box center [330, 208] width 458 height 179
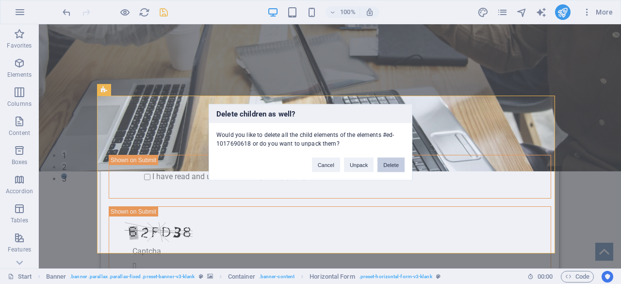
click at [399, 165] on button "Delete" at bounding box center [391, 164] width 27 height 15
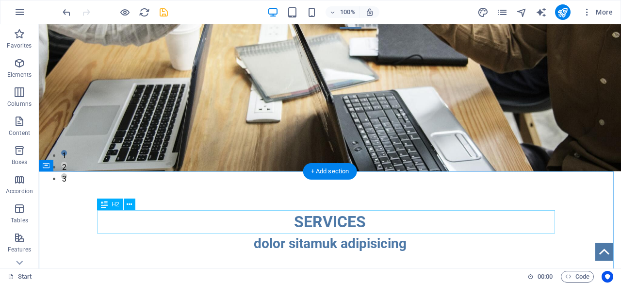
click at [369, 219] on div "SERVICES" at bounding box center [330, 221] width 458 height 23
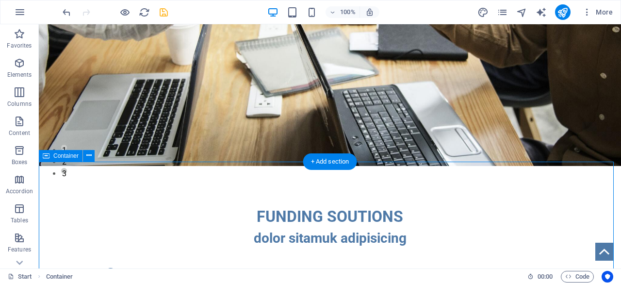
scroll to position [199, 0]
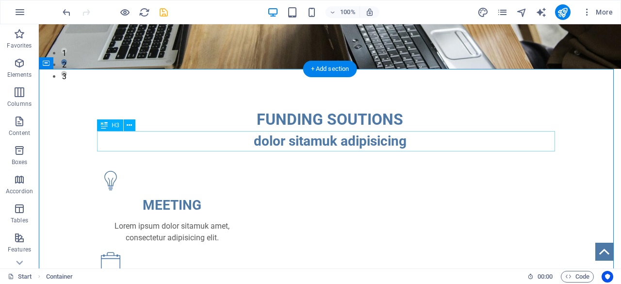
click at [317, 149] on div "dolor sitamuk adipisicing" at bounding box center [330, 141] width 458 height 20
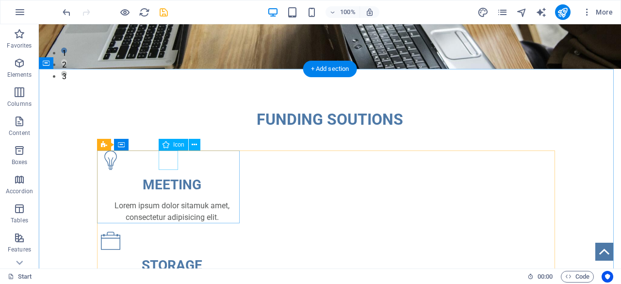
click at [166, 155] on figure at bounding box center [172, 159] width 142 height 19
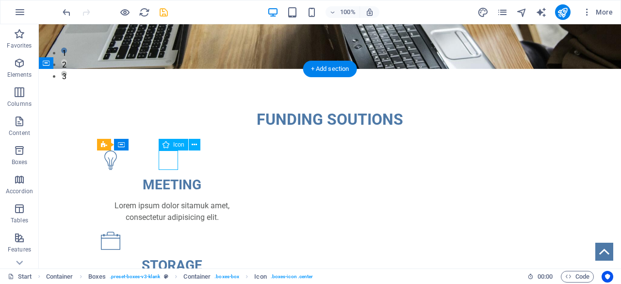
click at [166, 155] on figure at bounding box center [172, 159] width 142 height 19
select select "xMidYMid"
select select "px"
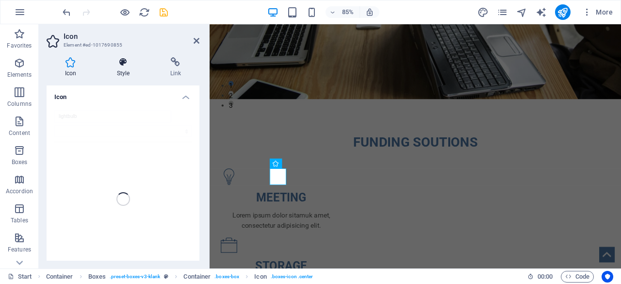
click at [119, 71] on h4 "Style" at bounding box center [125, 67] width 53 height 20
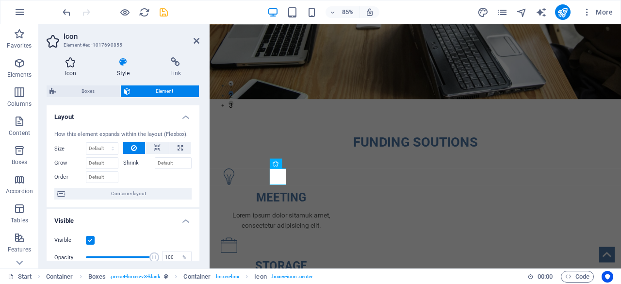
click at [66, 69] on h4 "Icon" at bounding box center [73, 67] width 52 height 20
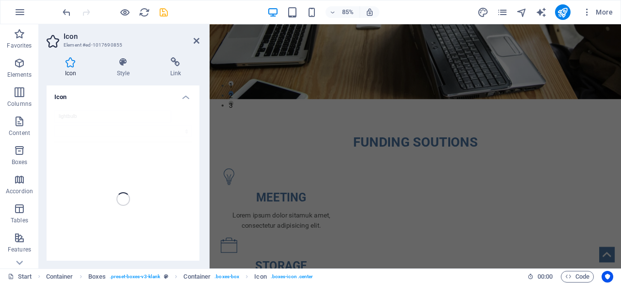
scroll to position [5, 0]
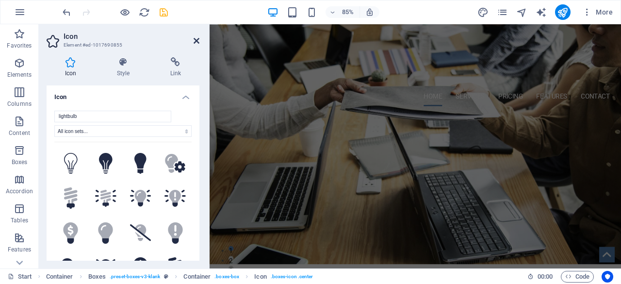
click at [196, 39] on icon at bounding box center [197, 41] width 6 height 8
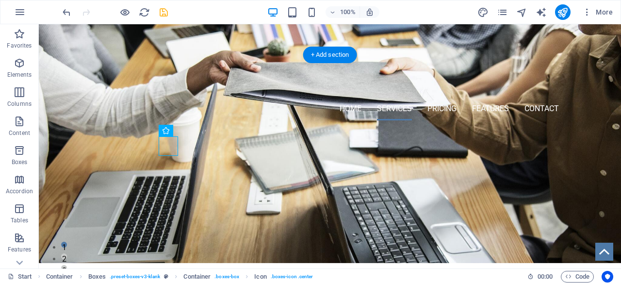
scroll to position [214, 0]
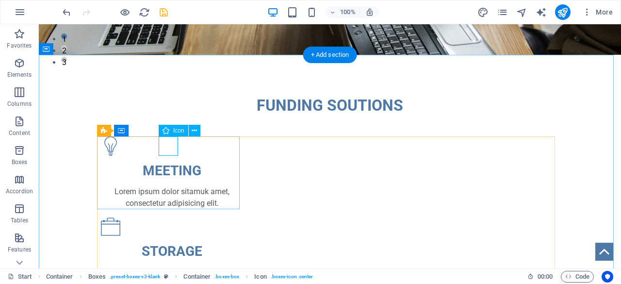
click at [169, 145] on figure at bounding box center [172, 145] width 142 height 19
select select "xMidYMid"
select select "px"
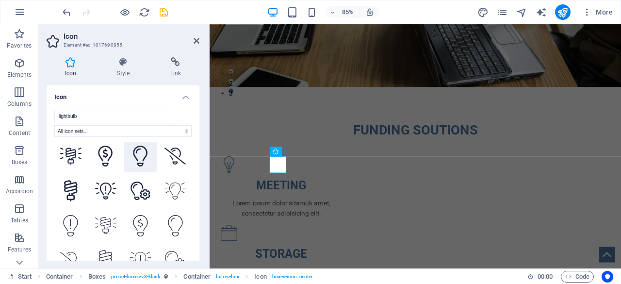
scroll to position [340, 0]
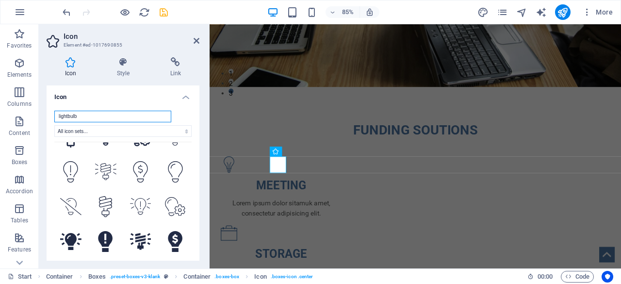
click at [99, 118] on input "lightbulb" at bounding box center [112, 117] width 117 height 12
drag, startPoint x: 107, startPoint y: 118, endPoint x: 55, endPoint y: 116, distance: 52.0
click at [55, 116] on input "lightbulb" at bounding box center [112, 117] width 117 height 12
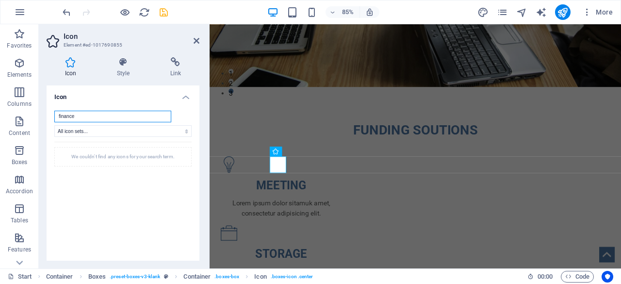
scroll to position [0, 0]
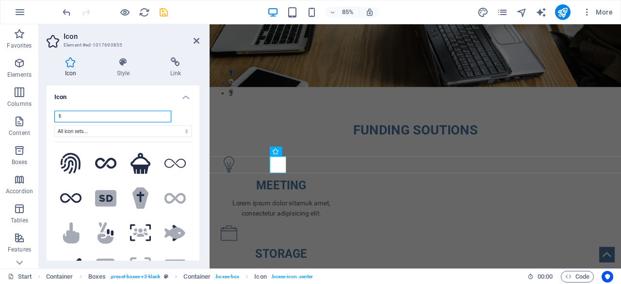
type input "f"
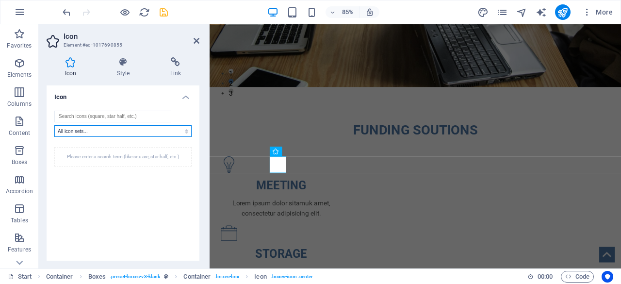
click at [78, 126] on select "All icon sets... IcoFont Ionicons FontAwesome Brands FontAwesome Duotone FontAw…" at bounding box center [122, 131] width 137 height 12
select select "ionicons"
click at [54, 125] on select "All icon sets... IcoFont Ionicons FontAwesome Brands FontAwesome Duotone FontAw…" at bounding box center [122, 131] width 137 height 12
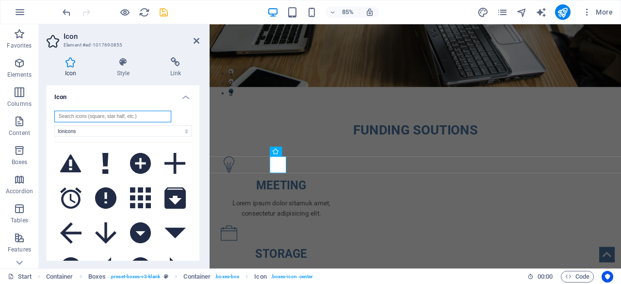
click at [78, 119] on input "search" at bounding box center [112, 117] width 117 height 12
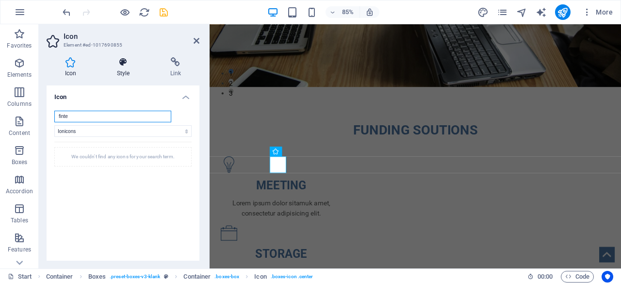
type input "finte"
click at [129, 68] on h4 "Style" at bounding box center [125, 67] width 53 height 20
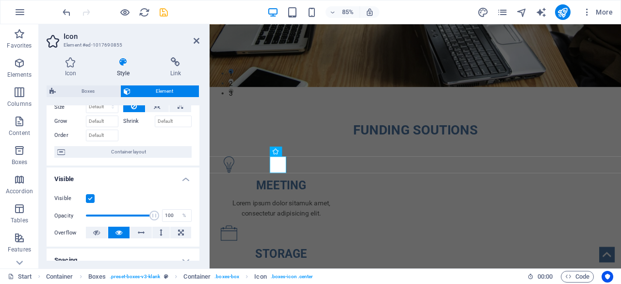
scroll to position [97, 0]
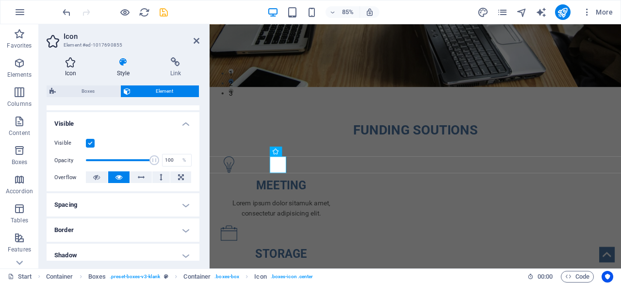
click at [75, 70] on h4 "Icon" at bounding box center [73, 67] width 52 height 20
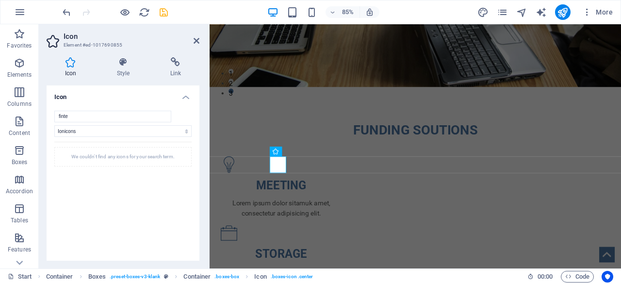
click at [183, 99] on h4 "Icon" at bounding box center [123, 93] width 153 height 17
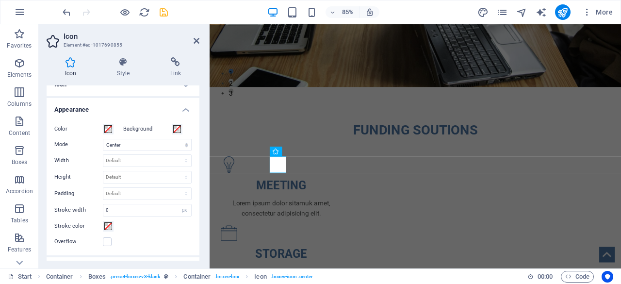
scroll to position [0, 0]
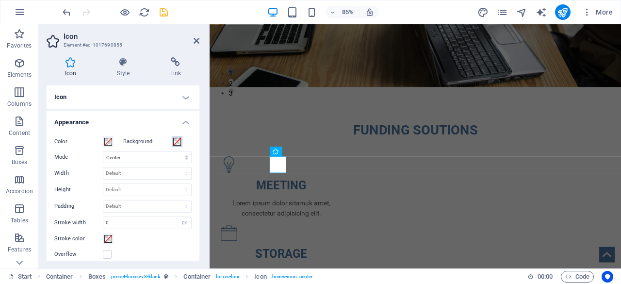
click at [178, 138] on span at bounding box center [177, 142] width 8 height 8
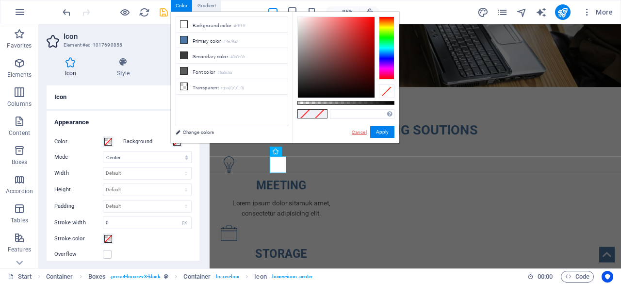
click at [358, 132] on link "Cancel" at bounding box center [359, 132] width 17 height 7
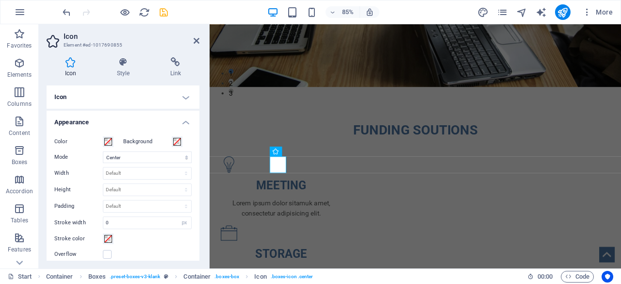
click at [123, 98] on h4 "Icon" at bounding box center [123, 96] width 153 height 23
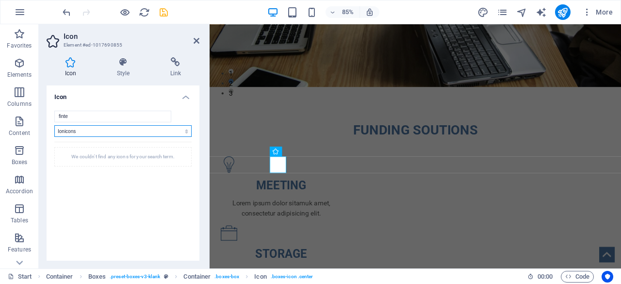
click at [144, 133] on select "All icon sets... IcoFont Ionicons FontAwesome Brands FontAwesome Duotone FontAw…" at bounding box center [122, 131] width 137 height 12
click at [130, 132] on select "All icon sets... IcoFont Ionicons FontAwesome Brands FontAwesome Duotone FontAw…" at bounding box center [122, 131] width 137 height 12
click at [75, 133] on select "All icon sets... IcoFont Ionicons FontAwesome Brands FontAwesome Duotone FontAw…" at bounding box center [122, 131] width 137 height 12
select select
click at [54, 125] on select "All icon sets... IcoFont Ionicons FontAwesome Brands FontAwesome Duotone FontAw…" at bounding box center [122, 131] width 137 height 12
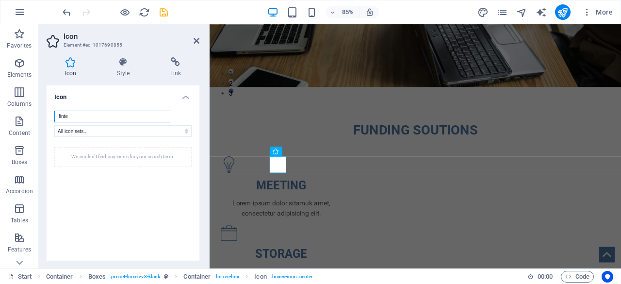
click at [95, 118] on input "finte" at bounding box center [112, 117] width 117 height 12
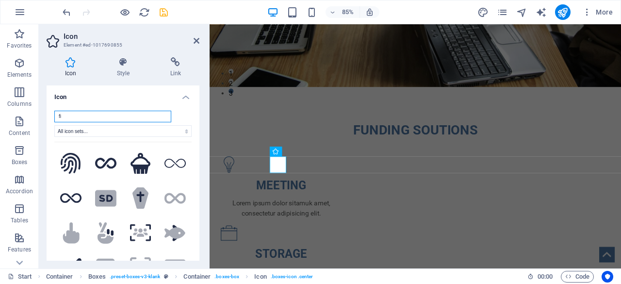
type input "f"
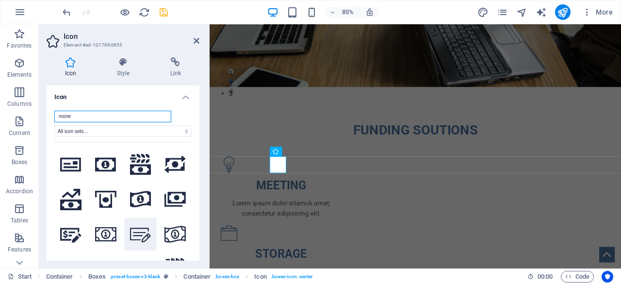
scroll to position [752, 0]
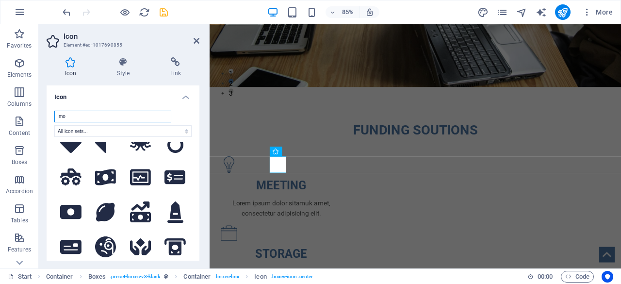
type input "m"
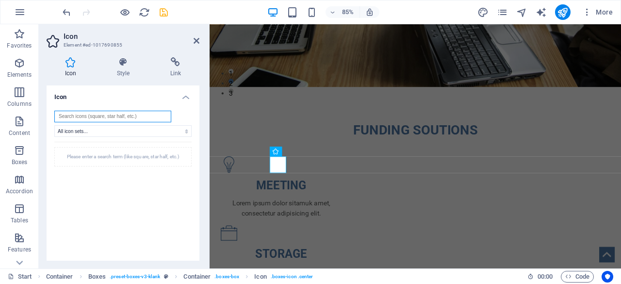
scroll to position [0, 0]
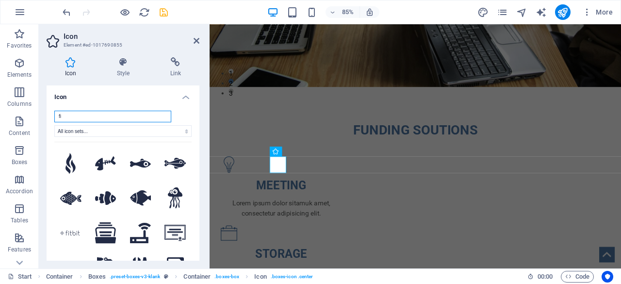
type input "fin"
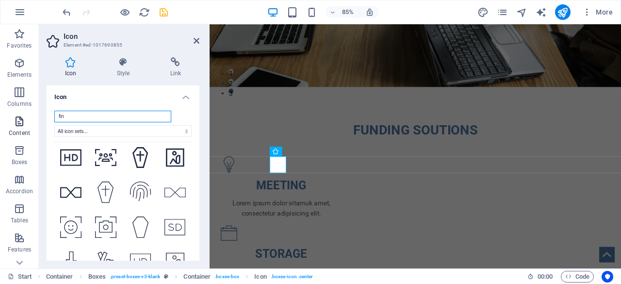
drag, startPoint x: 110, startPoint y: 119, endPoint x: 38, endPoint y: 116, distance: 72.3
click at [38, 116] on section "Favorites Elements Columns Content Boxes Accordion Tables Features Images Slide…" at bounding box center [310, 146] width 621 height 244
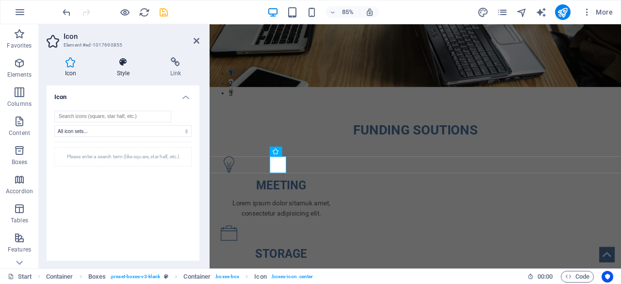
click at [124, 66] on icon at bounding box center [123, 62] width 49 height 10
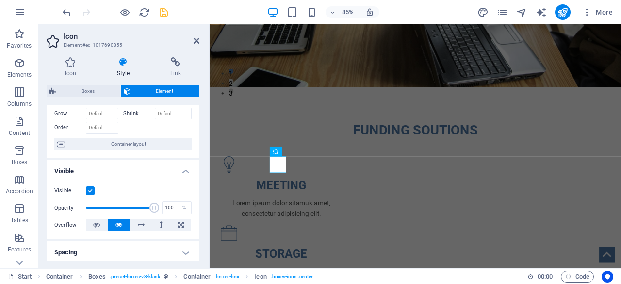
scroll to position [49, 0]
click at [70, 66] on icon at bounding box center [71, 62] width 48 height 10
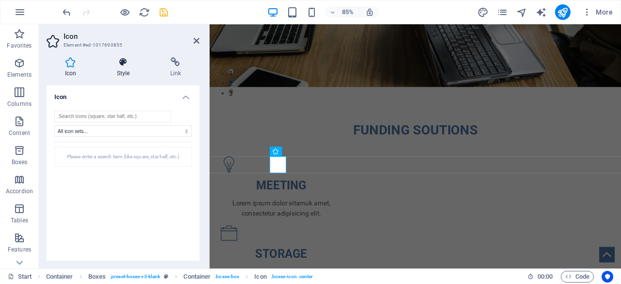
click at [129, 68] on h4 "Style" at bounding box center [125, 67] width 53 height 20
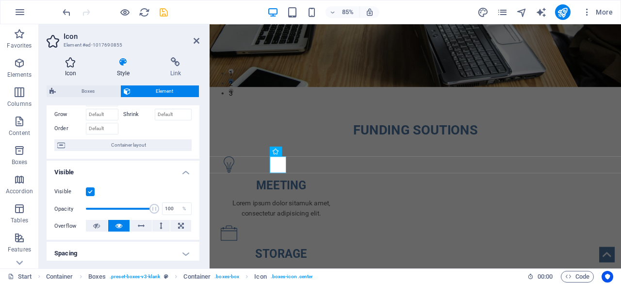
click at [73, 67] on h4 "Icon" at bounding box center [73, 67] width 52 height 20
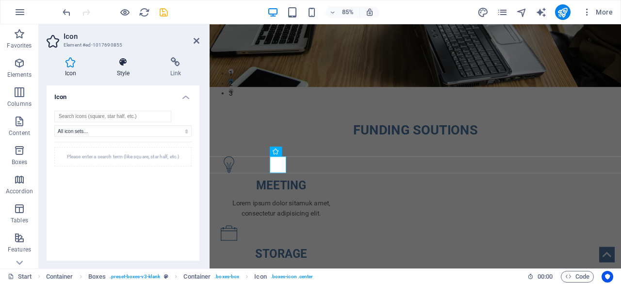
click at [124, 58] on icon at bounding box center [123, 62] width 49 height 10
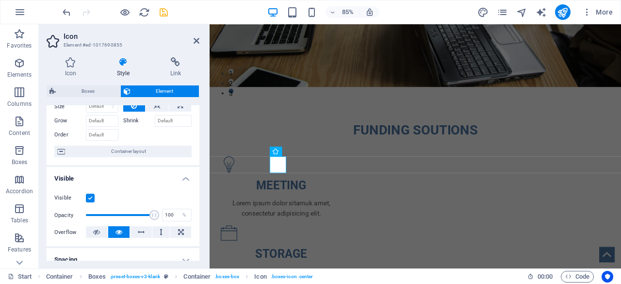
scroll to position [0, 0]
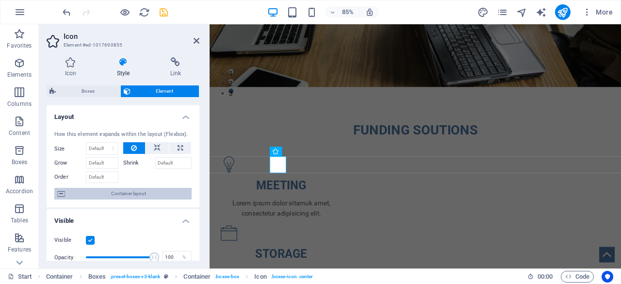
click at [125, 197] on span "Container layout" at bounding box center [128, 194] width 121 height 12
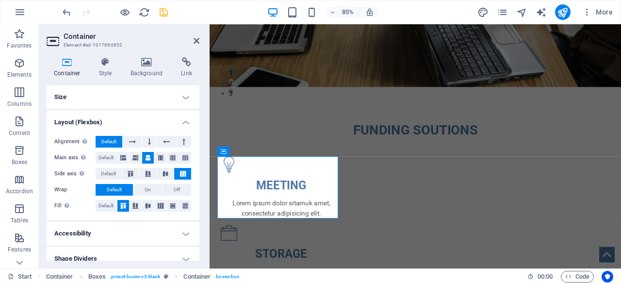
click at [204, 37] on aside "Container Element #ed-1017690852 Container Style Background Link Size Height De…" at bounding box center [124, 146] width 171 height 244
click at [195, 38] on icon at bounding box center [197, 41] width 6 height 8
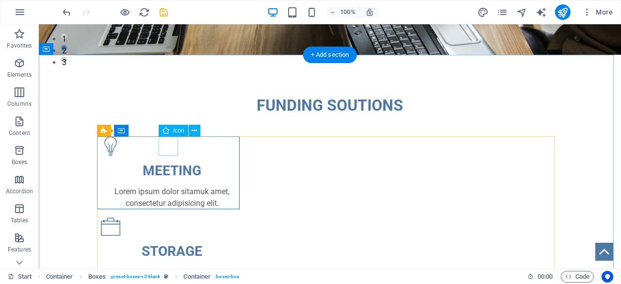
click at [167, 142] on figure at bounding box center [172, 145] width 142 height 19
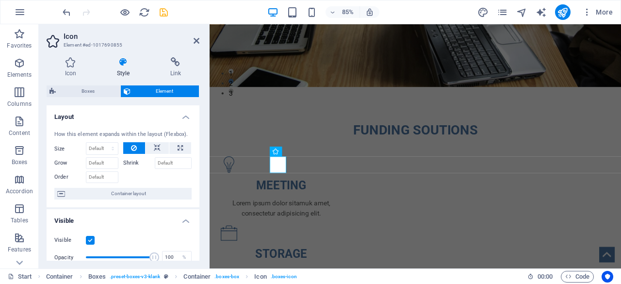
click at [67, 57] on div "Icon Style Link Icon All icon sets... IcoFont Ionicons FontAwesome Brands FontA…" at bounding box center [123, 158] width 168 height 219
click at [69, 71] on h4 "Icon" at bounding box center [73, 67] width 52 height 20
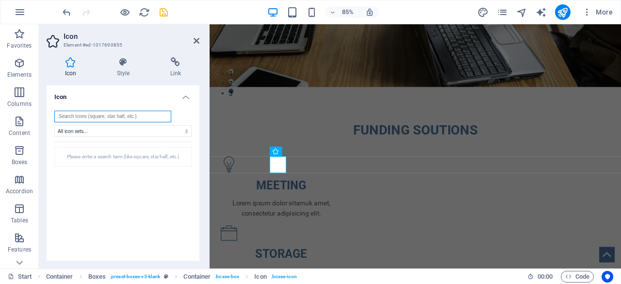
click at [104, 118] on input "search" at bounding box center [112, 117] width 117 height 12
click at [100, 120] on input "search" at bounding box center [112, 117] width 117 height 12
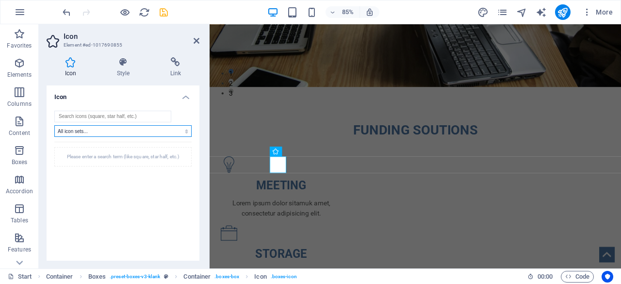
click at [100, 130] on select "All icon sets... IcoFont Ionicons FontAwesome Brands FontAwesome Duotone FontAw…" at bounding box center [122, 131] width 137 height 12
click at [96, 163] on div "Please enter a search term (like square, star half, etc.)" at bounding box center [122, 156] width 137 height 19
click at [94, 159] on div "Please enter a search term (like square, star half, etc.)" at bounding box center [122, 156] width 137 height 19
click at [89, 108] on div "All icon sets... IcoFont Ionicons FontAwesome Brands FontAwesome Duotone FontAw…" at bounding box center [123, 199] width 153 height 192
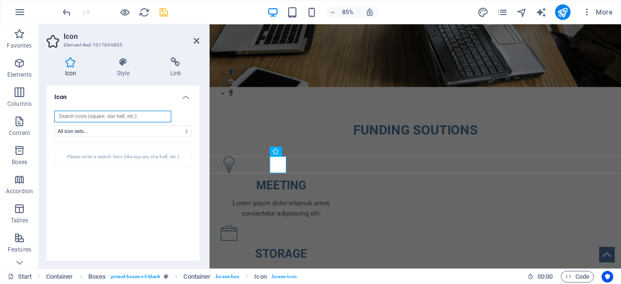
click at [89, 115] on input "search" at bounding box center [112, 117] width 117 height 12
type input "ra"
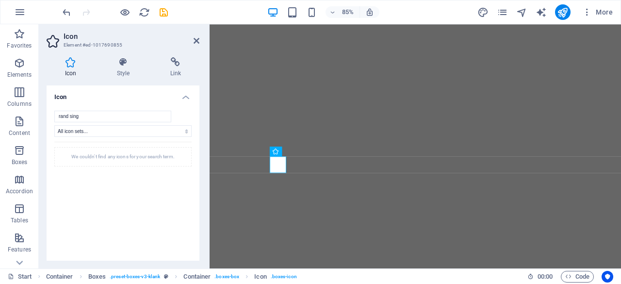
select select "xMidYMid"
select select "px"
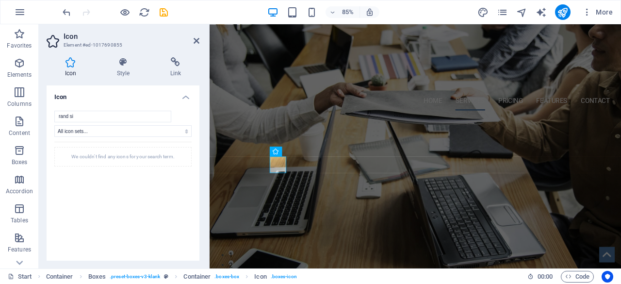
scroll to position [214, 0]
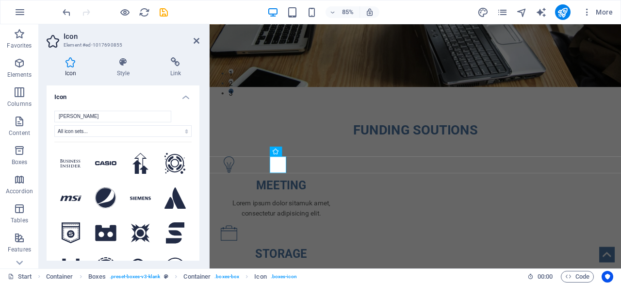
type input "rand"
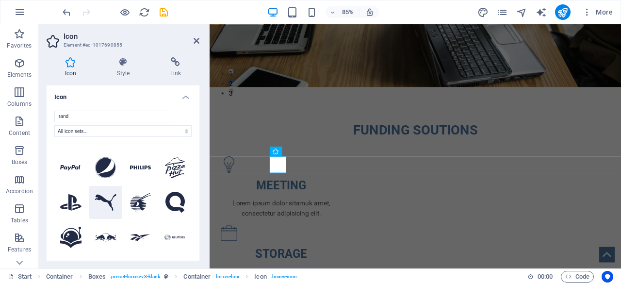
scroll to position [1262, 0]
